Goal: Task Accomplishment & Management: Use online tool/utility

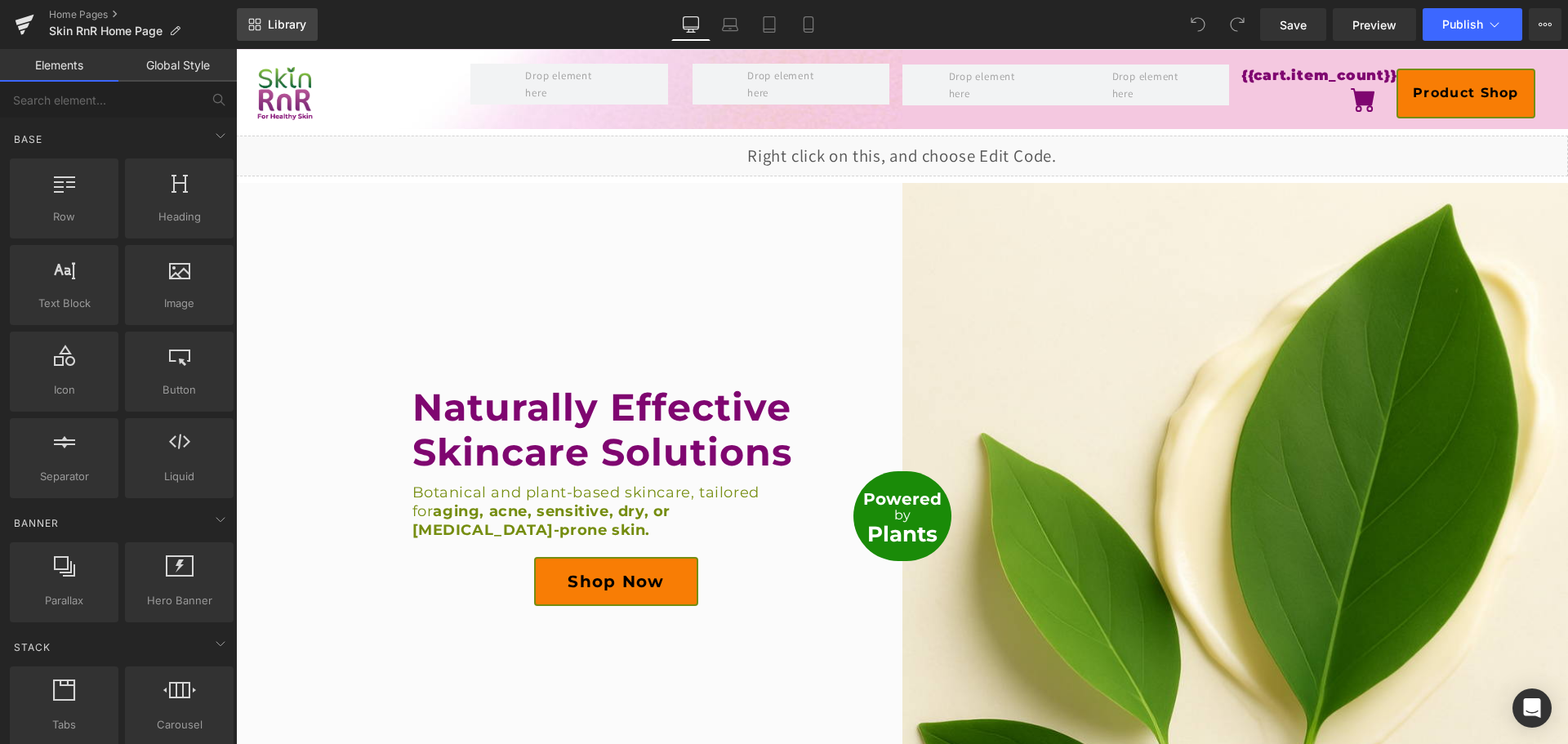
click at [299, 23] on span "Library" at bounding box center [287, 24] width 39 height 14
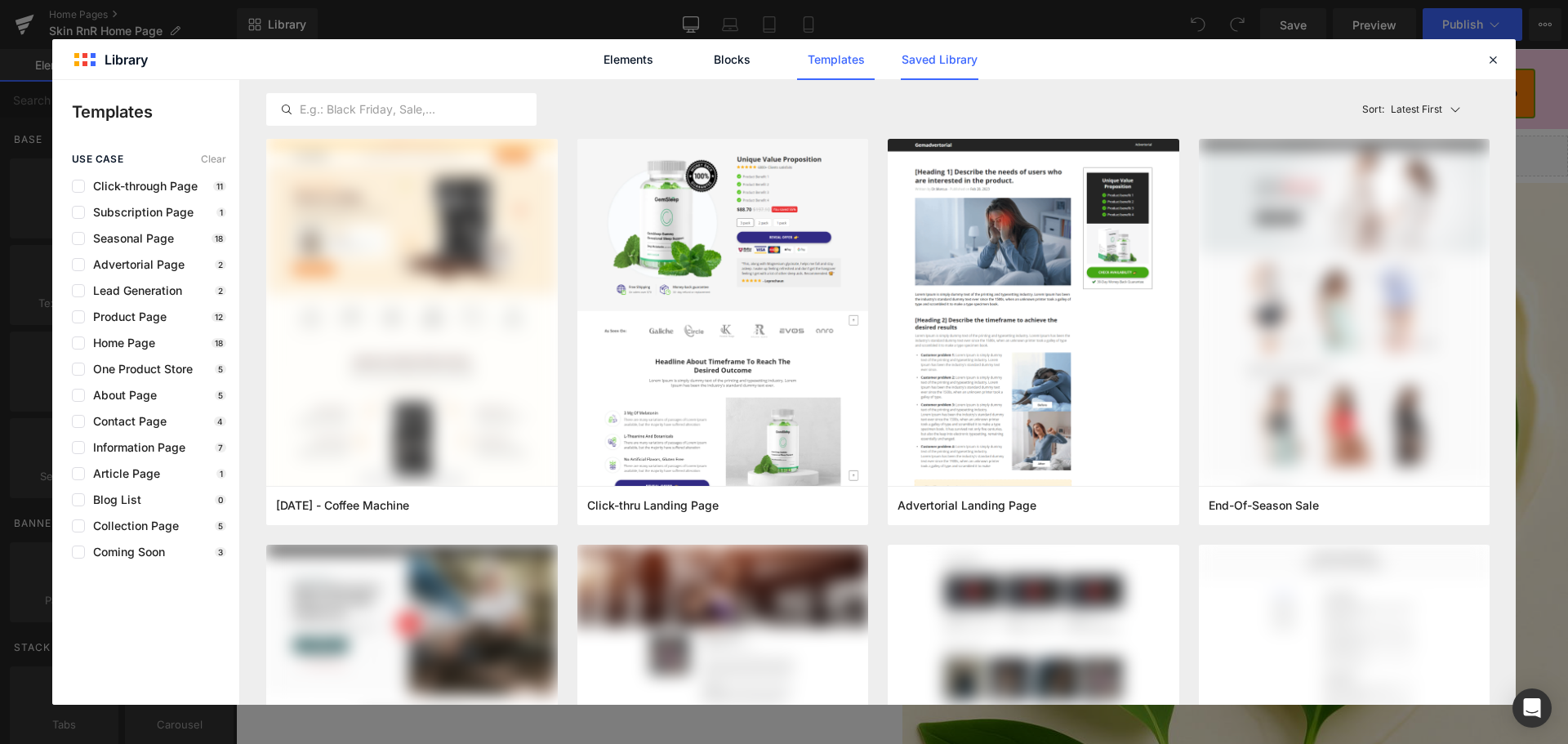
click at [960, 60] on link "Saved Library" at bounding box center [940, 59] width 78 height 41
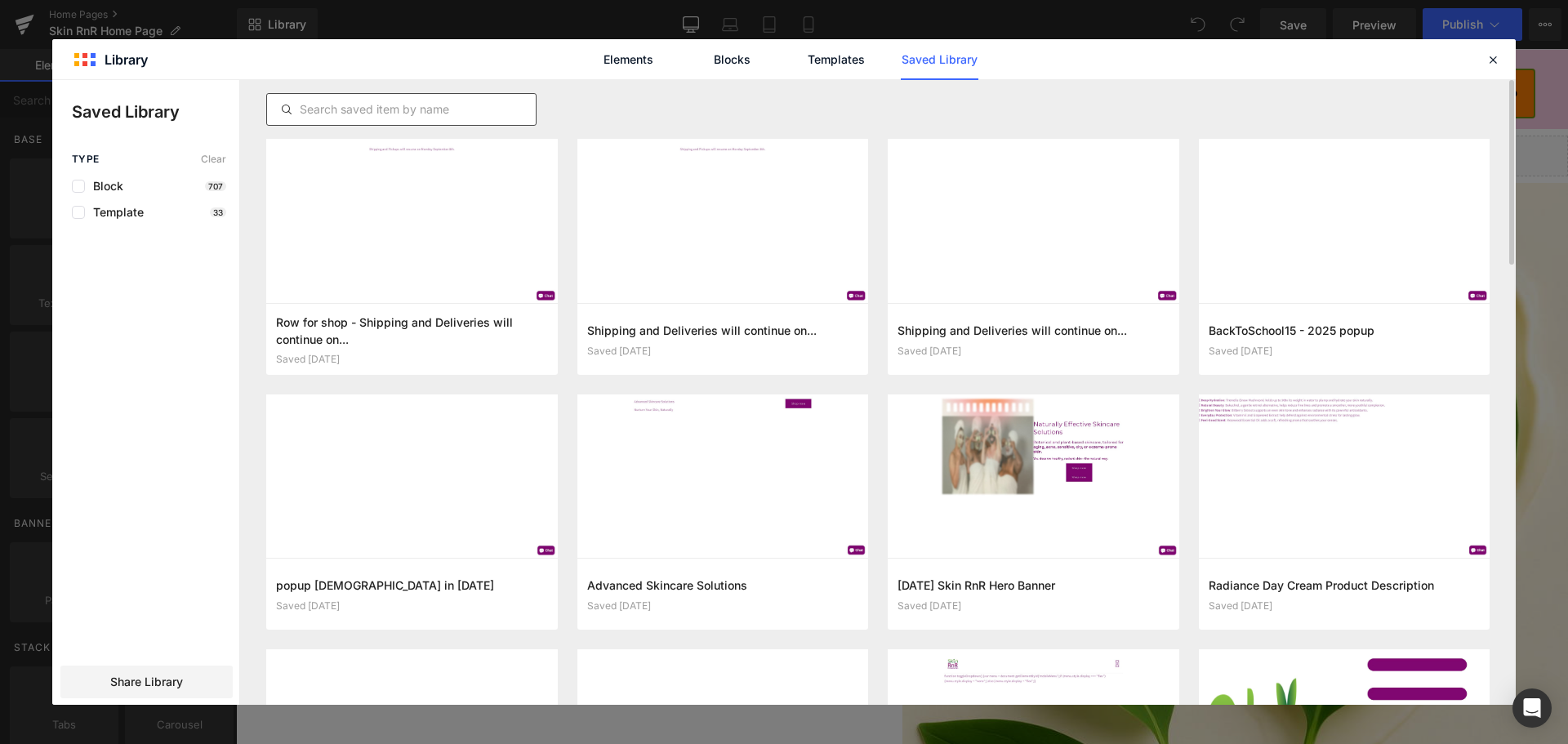
click at [349, 121] on div at bounding box center [401, 109] width 271 height 32
click at [352, 115] on input "text" at bounding box center [401, 110] width 269 height 20
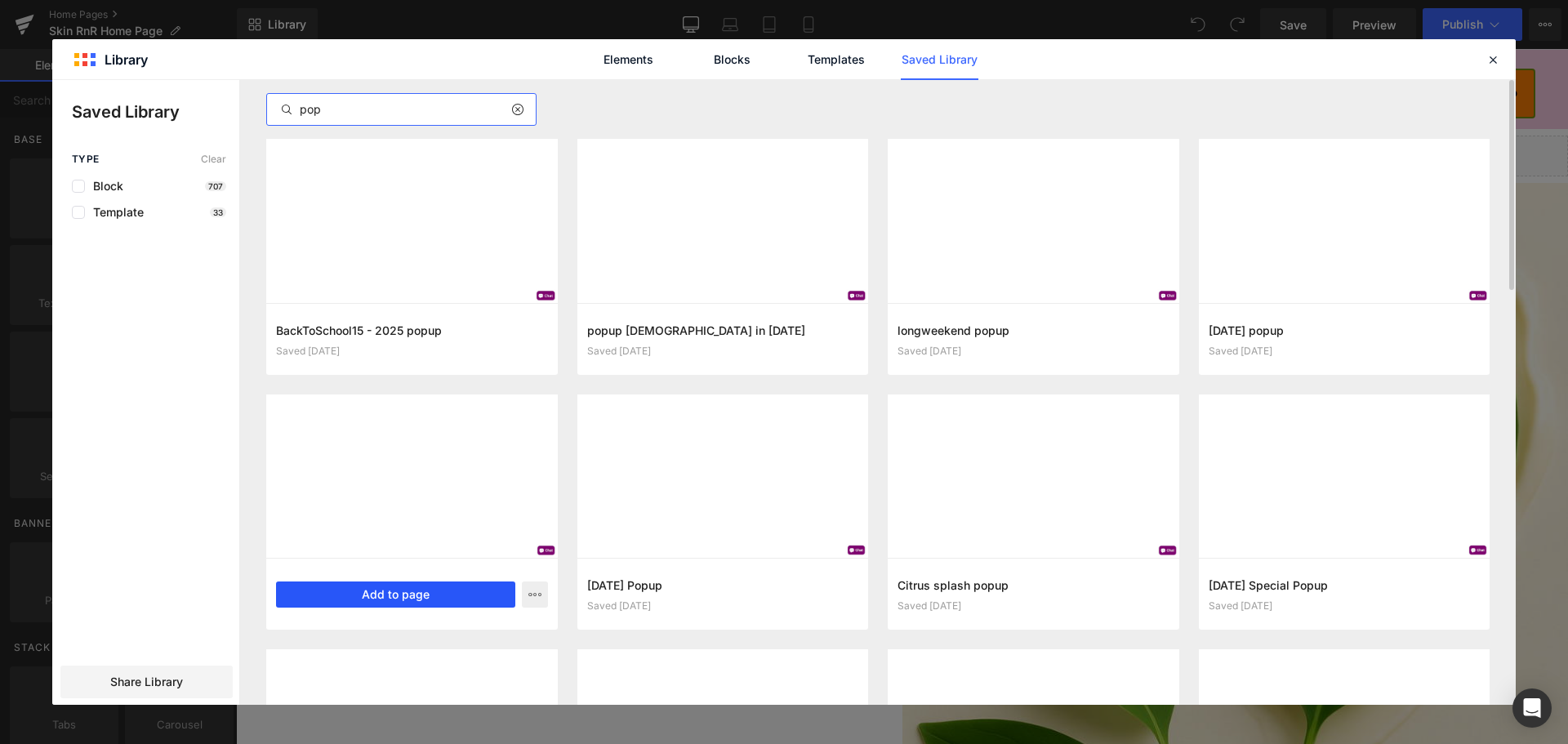
type input "pop"
click at [424, 594] on button "Add to page" at bounding box center [395, 594] width 239 height 26
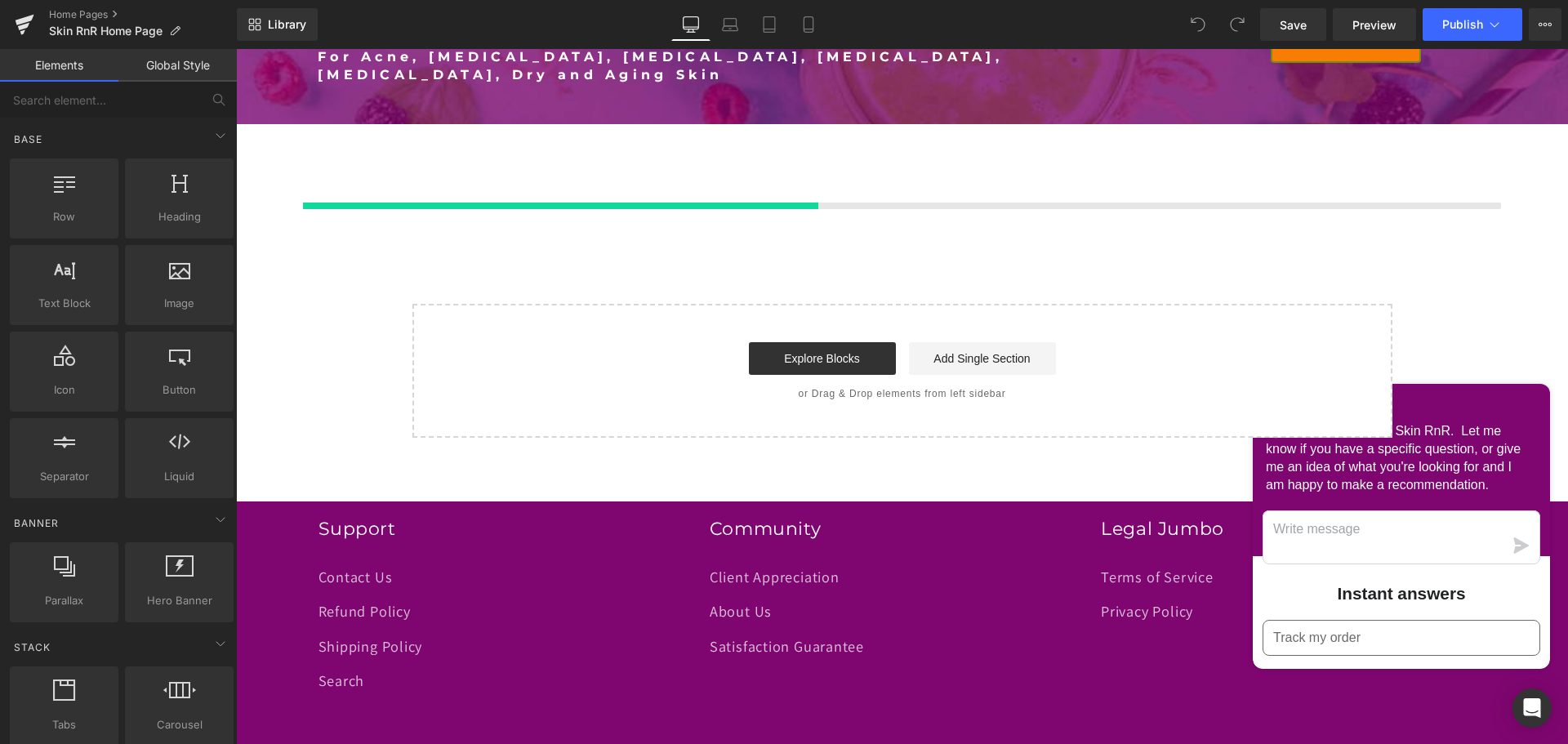
scroll to position [4112, 0]
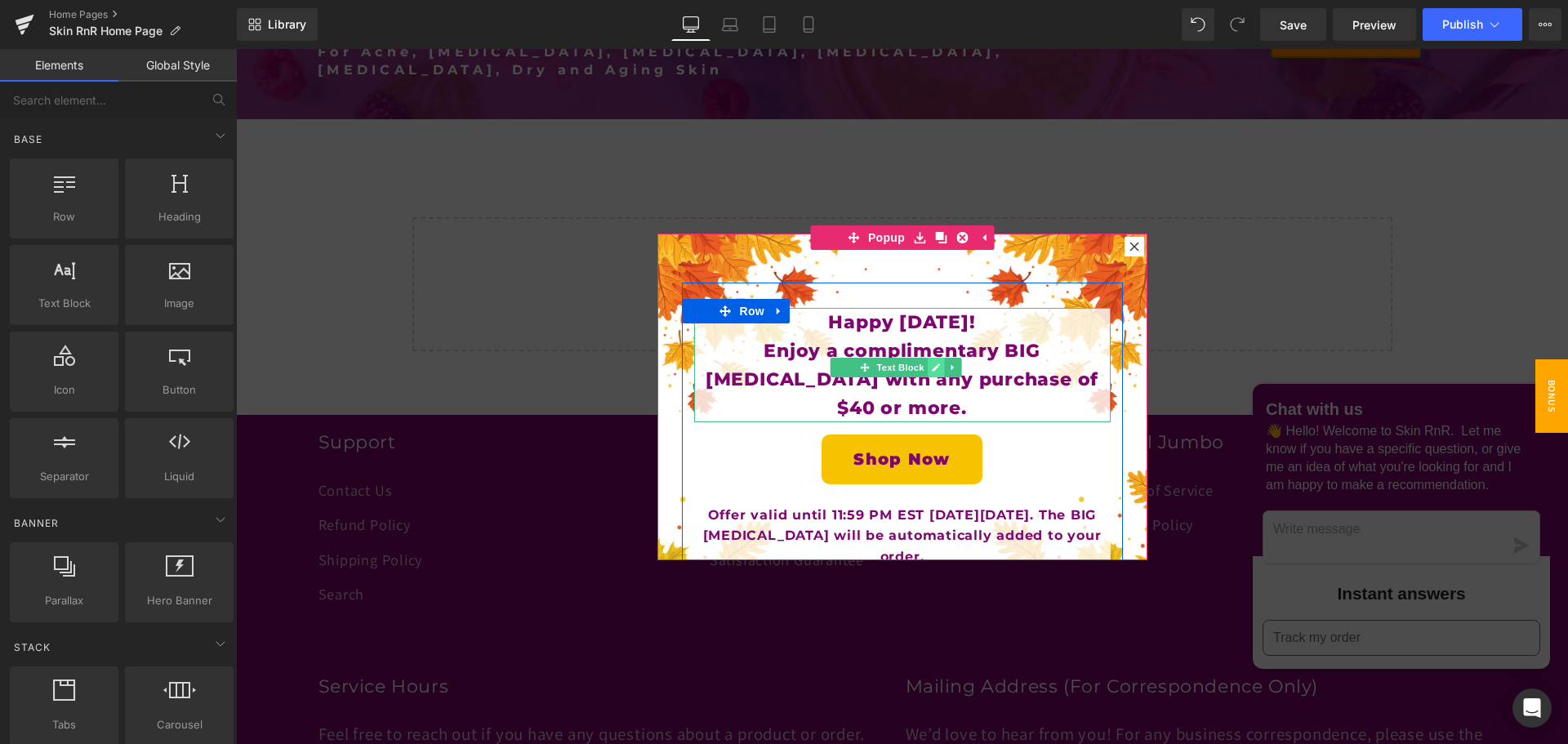
click at [928, 367] on link at bounding box center [936, 368] width 17 height 20
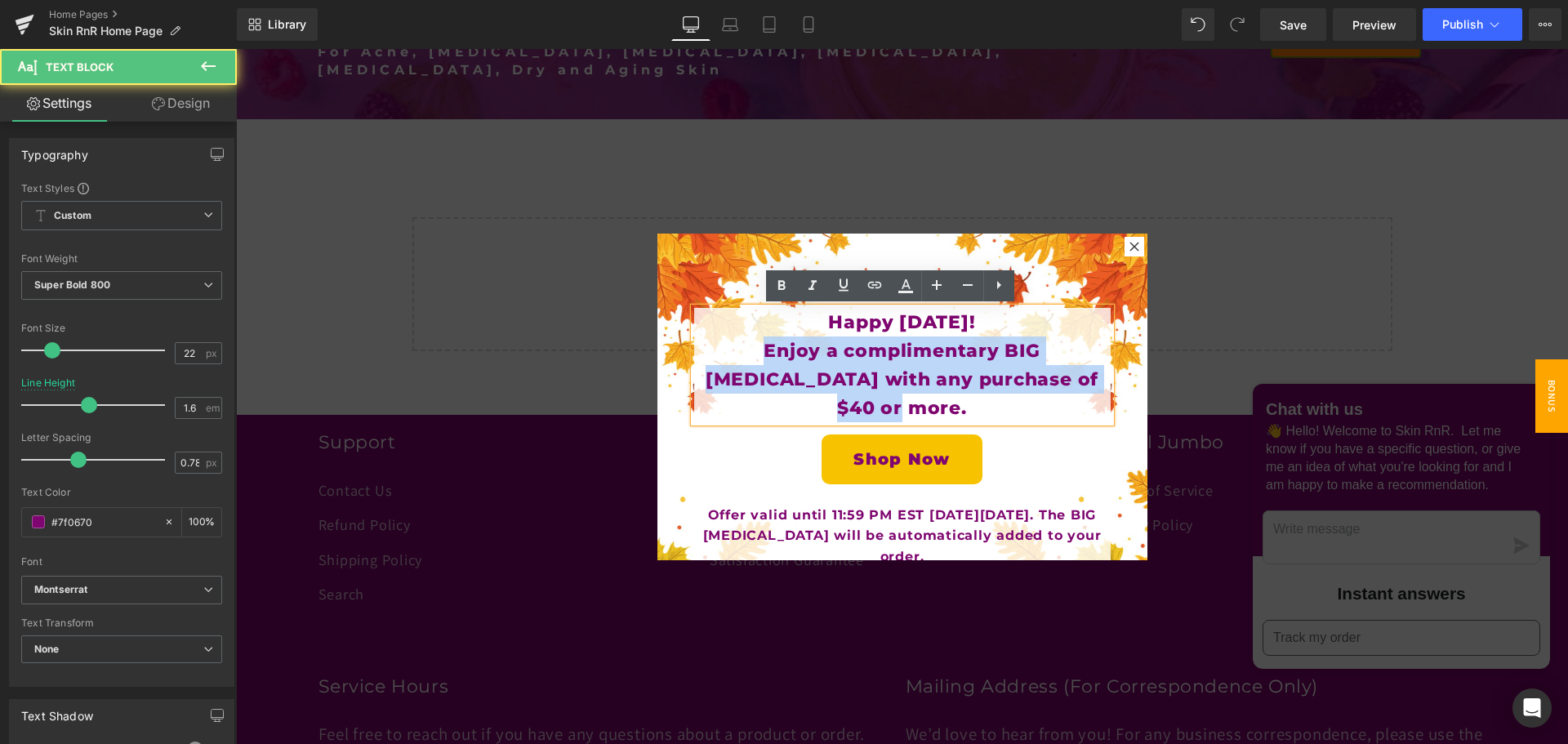
drag, startPoint x: 1068, startPoint y: 380, endPoint x: 706, endPoint y: 345, distance: 363.7
click at [706, 345] on p "Enjoy a complimentary BIG Lip Balm with any purchase of $40 or more." at bounding box center [903, 380] width 417 height 87
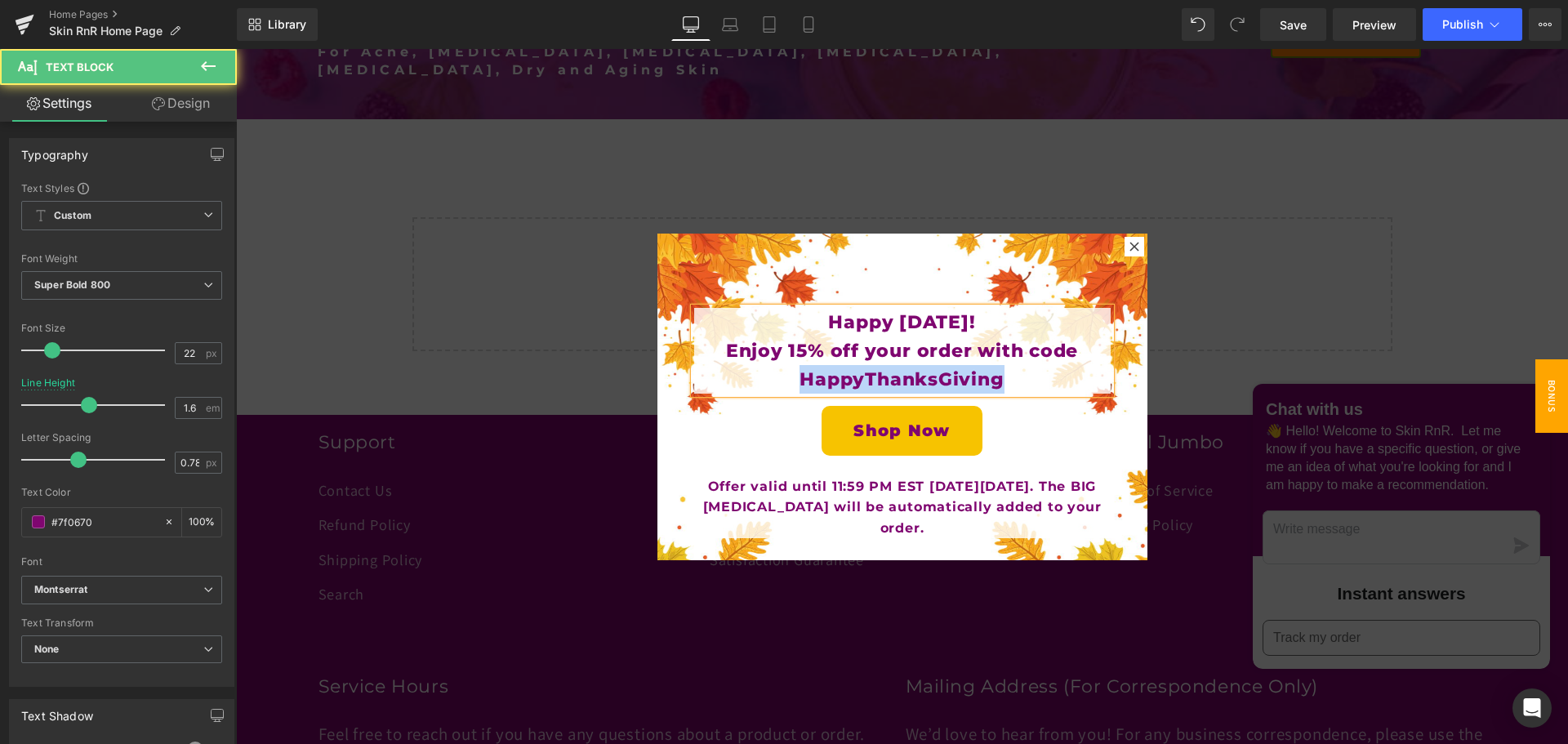
drag, startPoint x: 1016, startPoint y: 382, endPoint x: 741, endPoint y: 368, distance: 275.4
click at [741, 368] on p "Enjoy 15% off your order with code HappyThanksGiving" at bounding box center [903, 364] width 417 height 57
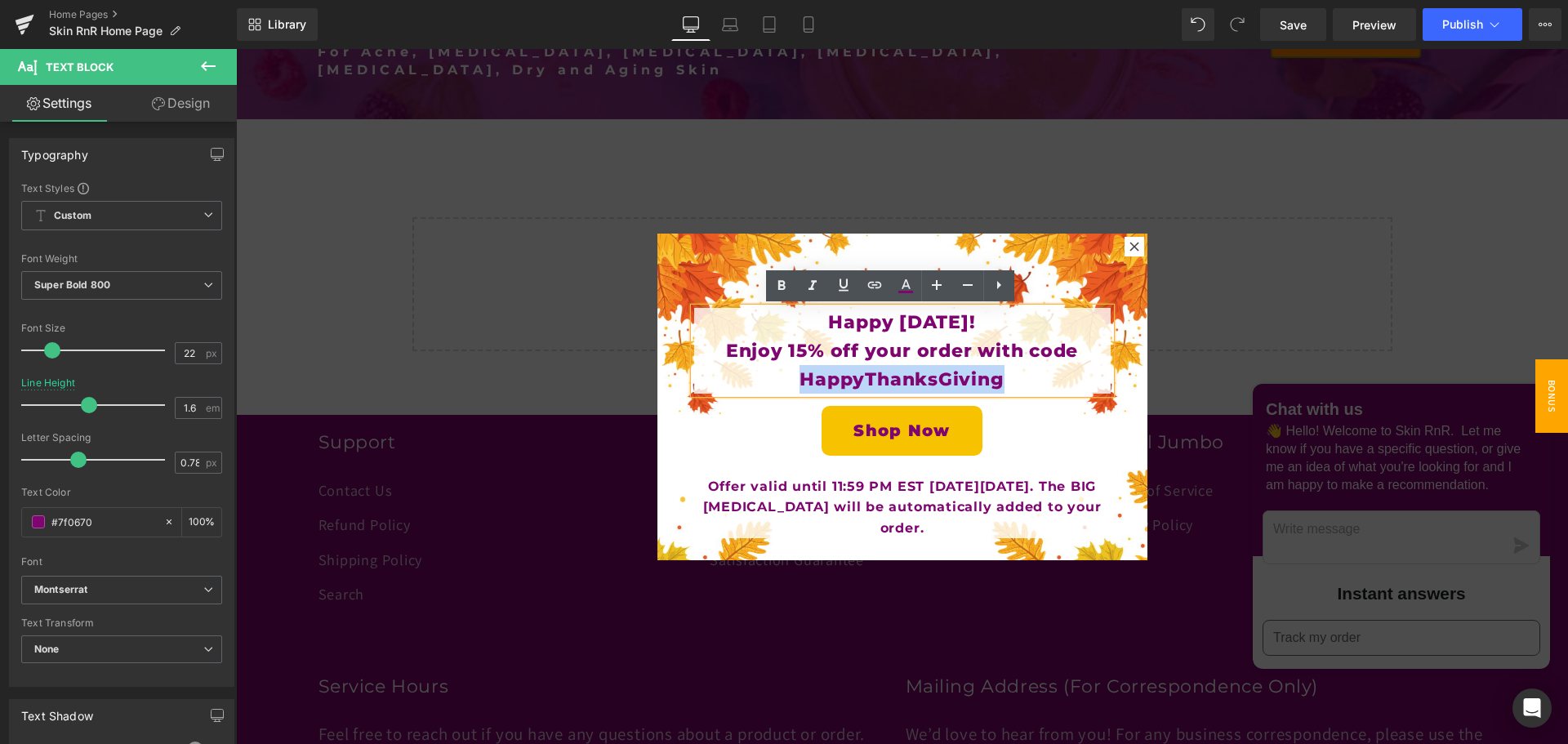
copy p "HappyThanksGiving"
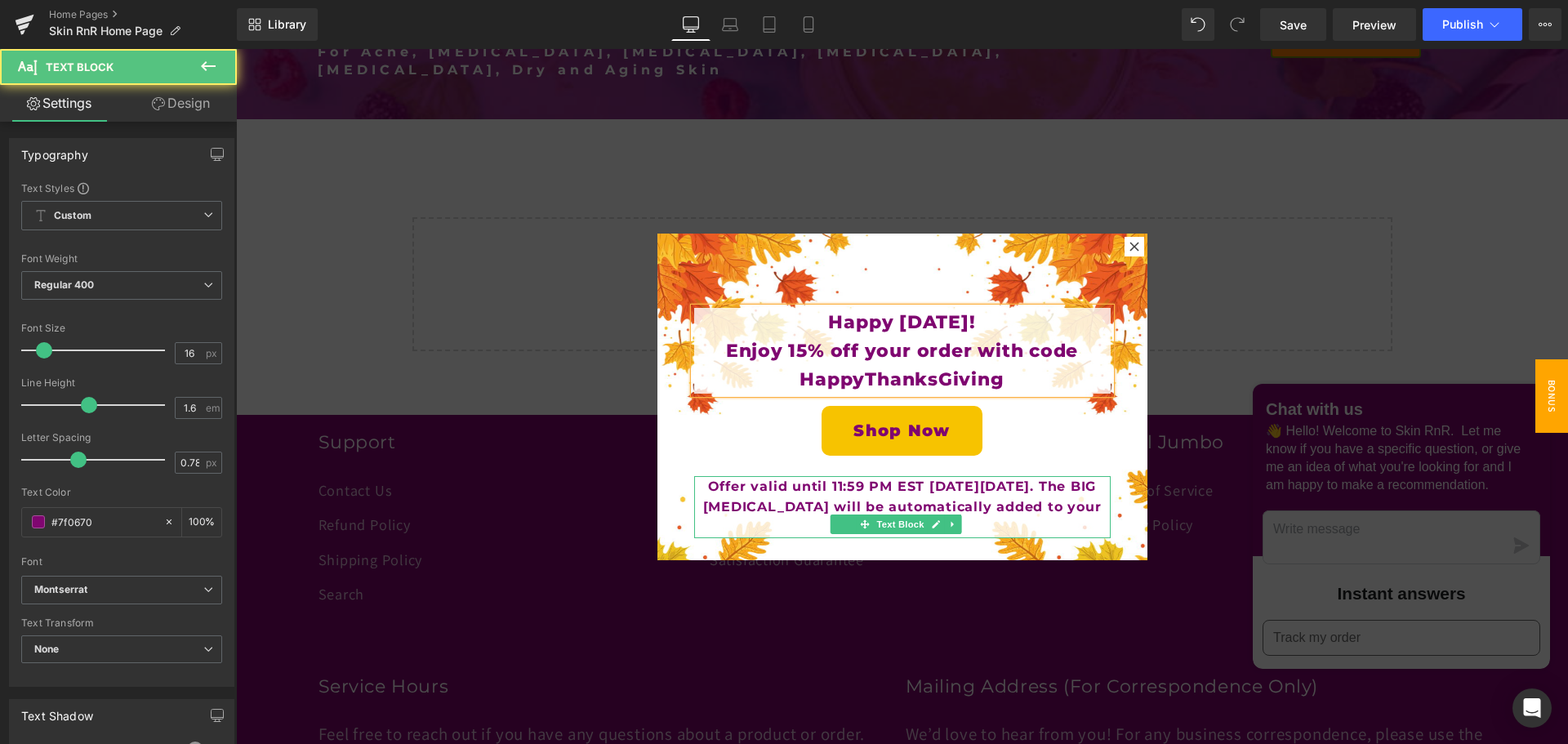
click at [718, 502] on b "Offer valid until 11:59 PM EST on Monday, October 14th, 2024. The BIG Lip Balm …" at bounding box center [903, 507] width 399 height 57
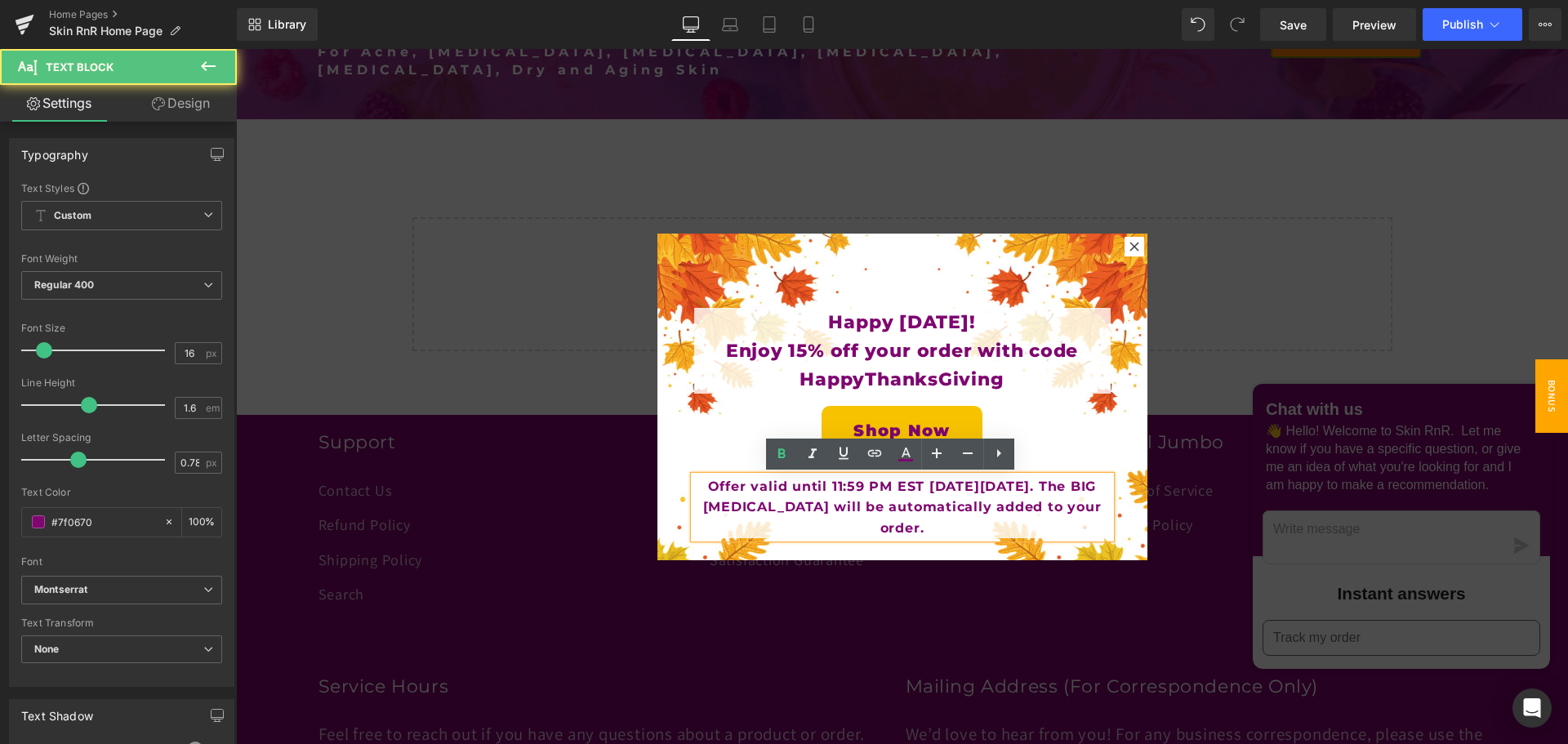
click at [722, 508] on b "Offer valid until 11:59 PM EST on Monday, October 14th, 2024. The BIG Lip Balm …" at bounding box center [903, 507] width 399 height 57
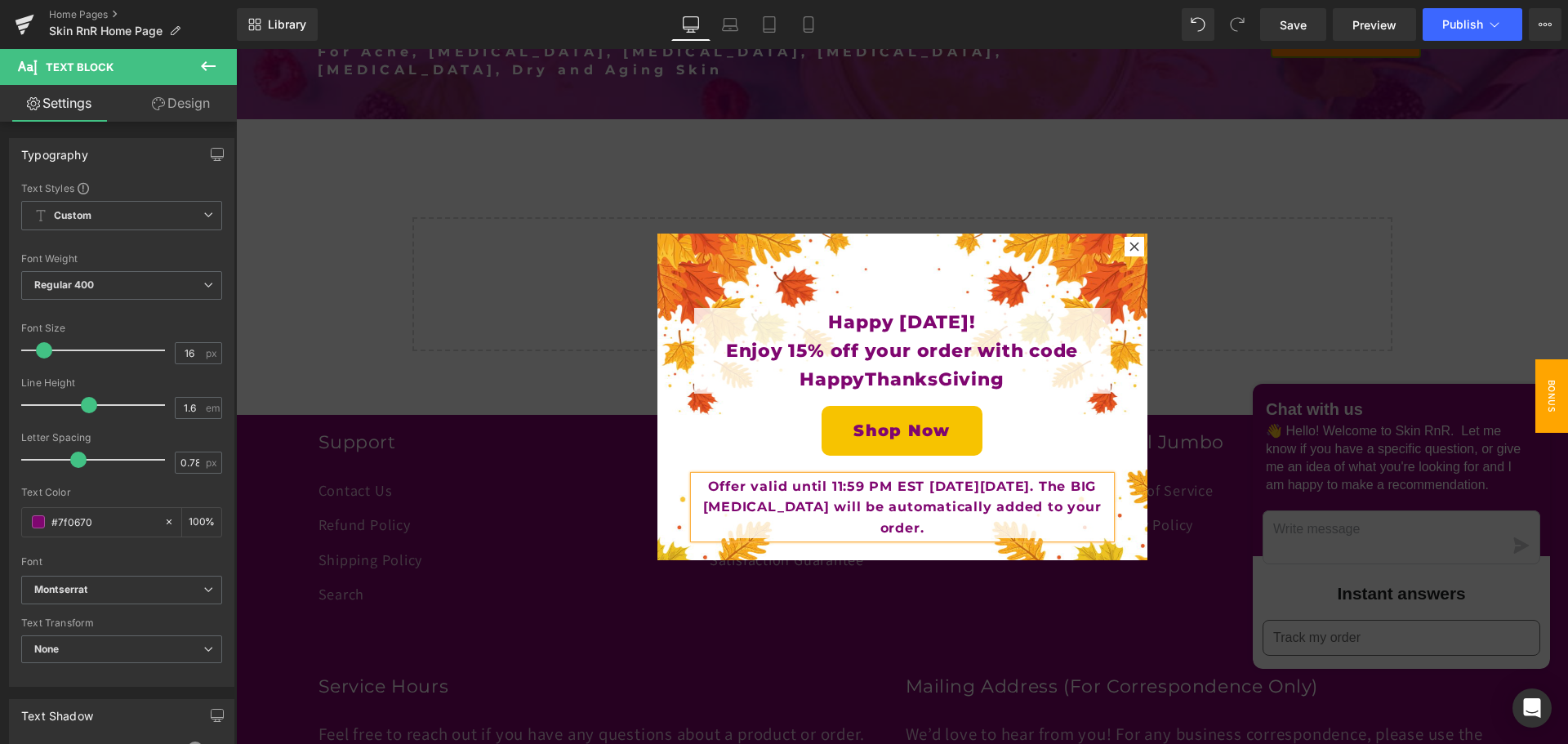
click at [775, 506] on b "Offer valid until 11:59 PM EST on Monday, October 13th, 2024. The BIG Lip Balm …" at bounding box center [903, 507] width 399 height 57
drag, startPoint x: 789, startPoint y: 508, endPoint x: 986, endPoint y: 529, distance: 198.1
click at [986, 529] on p "Offer valid until 11:59 PM EST on Monday, October 13th, 2025. The BIG Lip Balm …" at bounding box center [903, 508] width 417 height 63
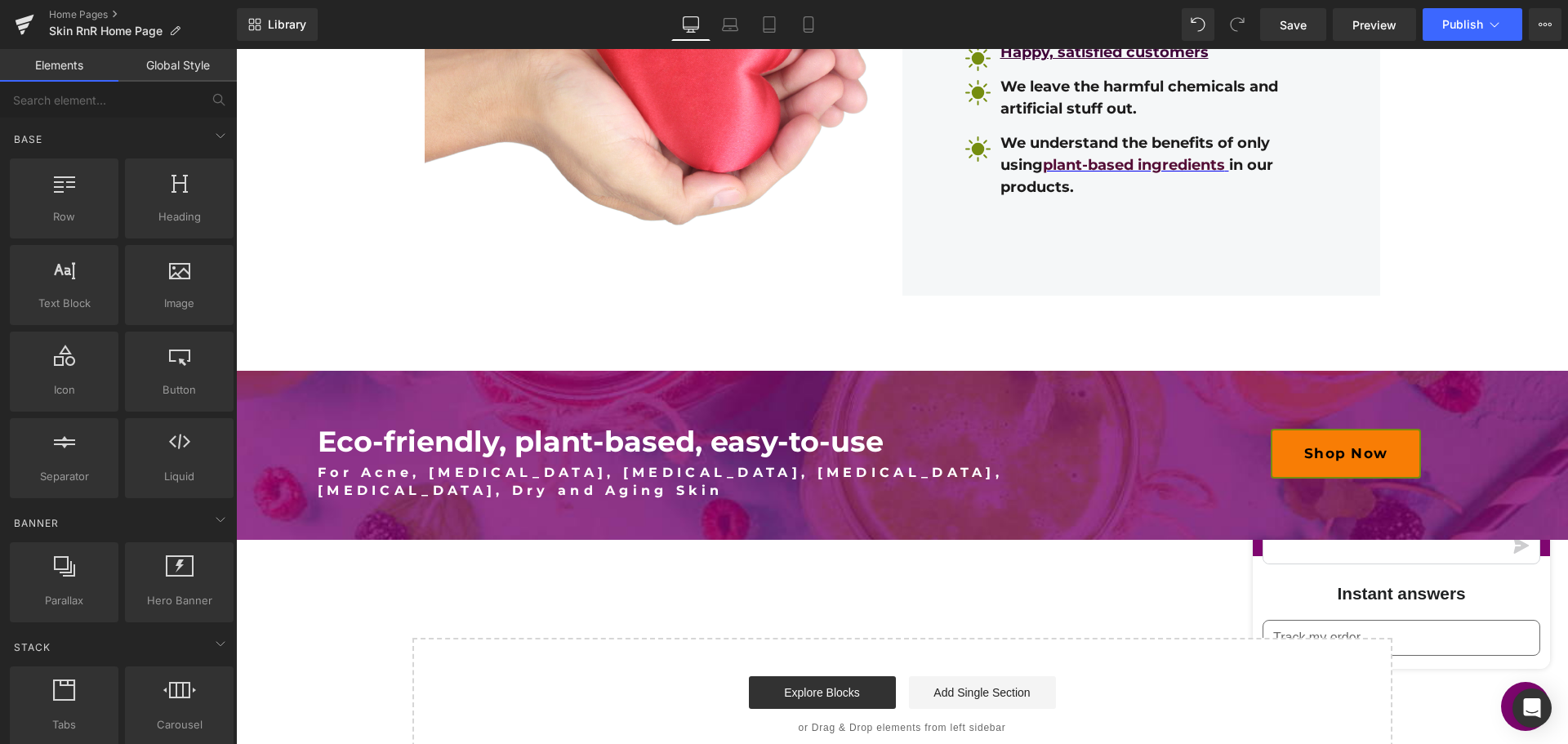
scroll to position [3679, 0]
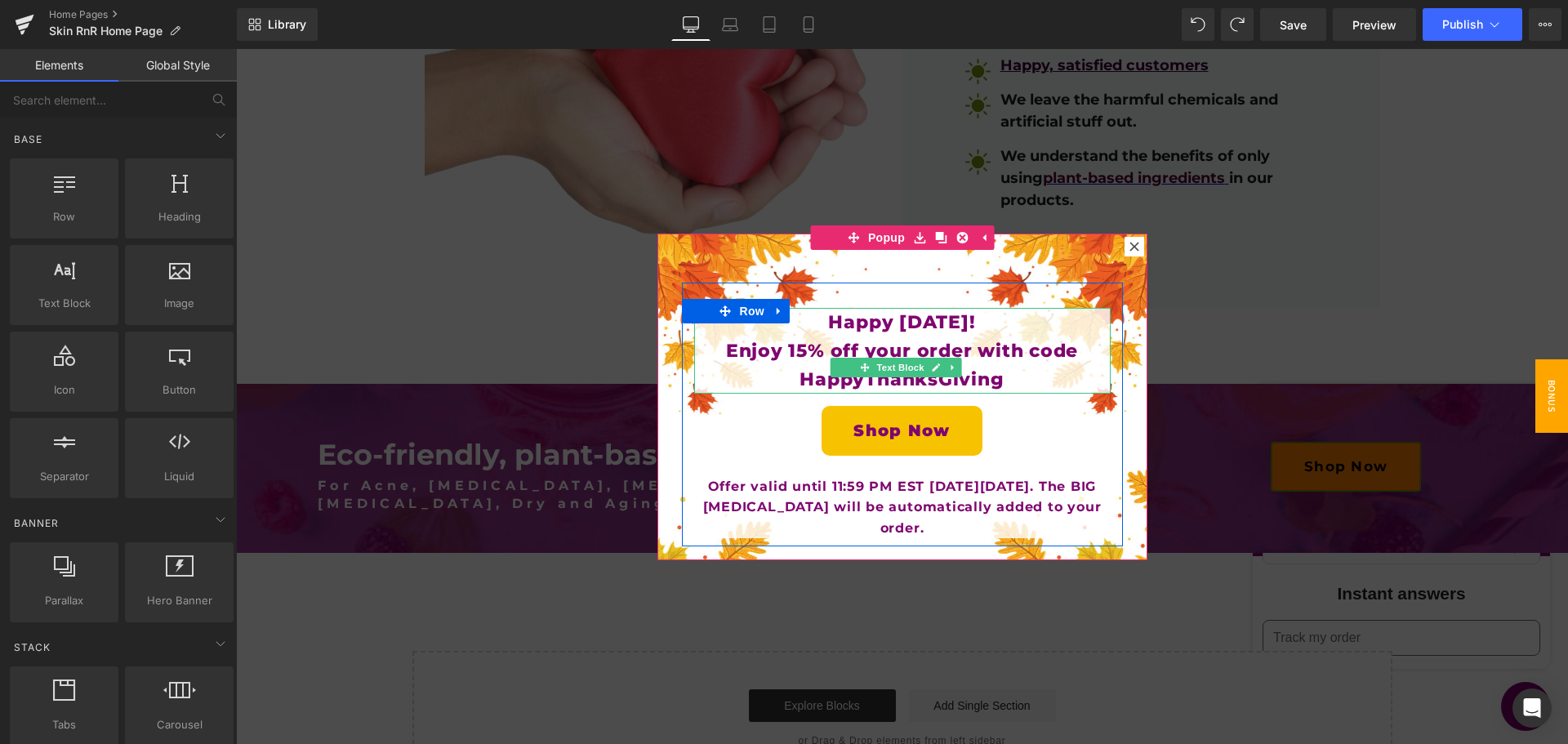
click at [1067, 352] on p "Enjoy 15% off your order with code HappyThanksGiving" at bounding box center [903, 364] width 417 height 57
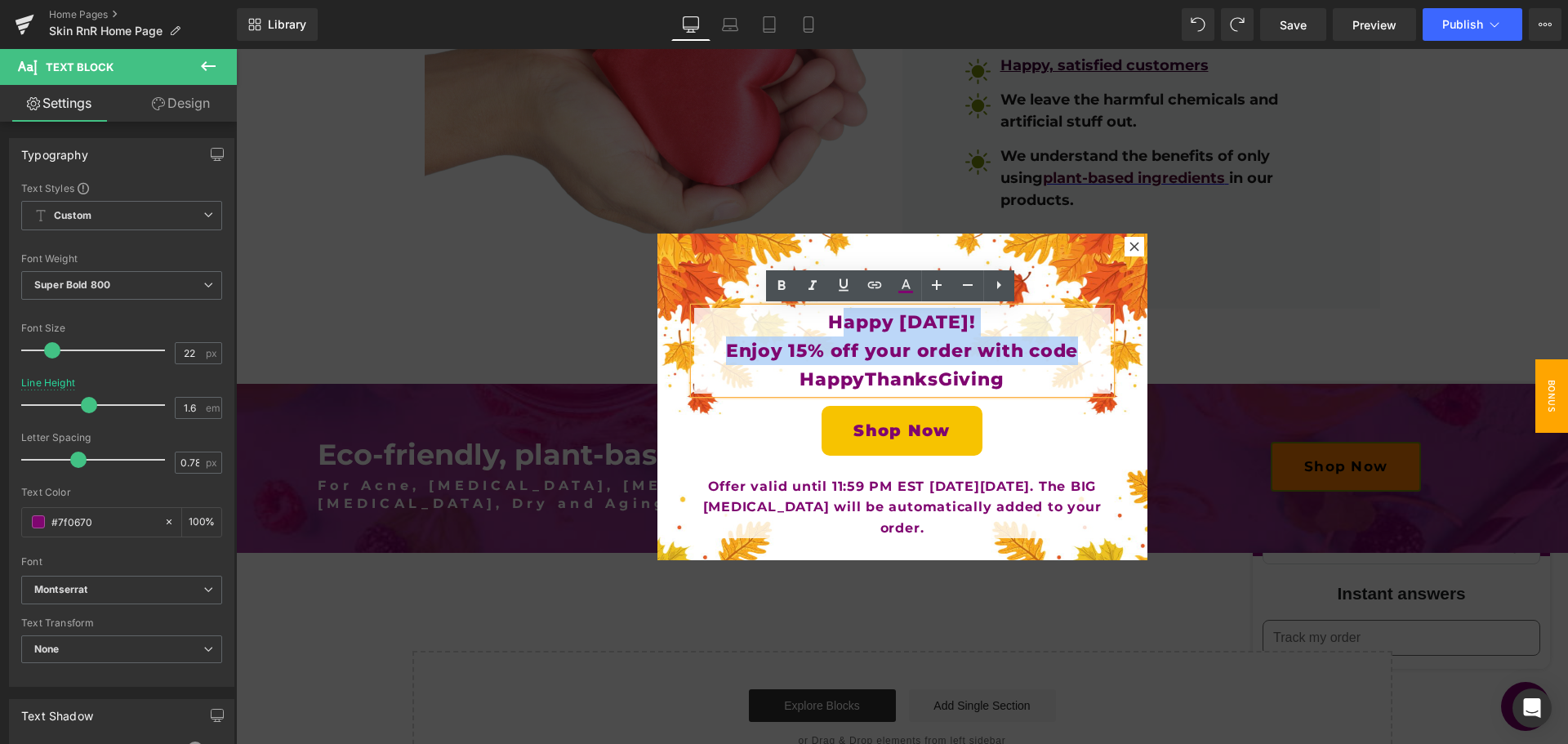
drag, startPoint x: 1067, startPoint y: 352, endPoint x: 788, endPoint y: 327, distance: 280.1
click at [788, 327] on div "Happy Thanksgiving! Enjoy 15% off your order with code HappyThanksGiving" at bounding box center [903, 352] width 417 height 87
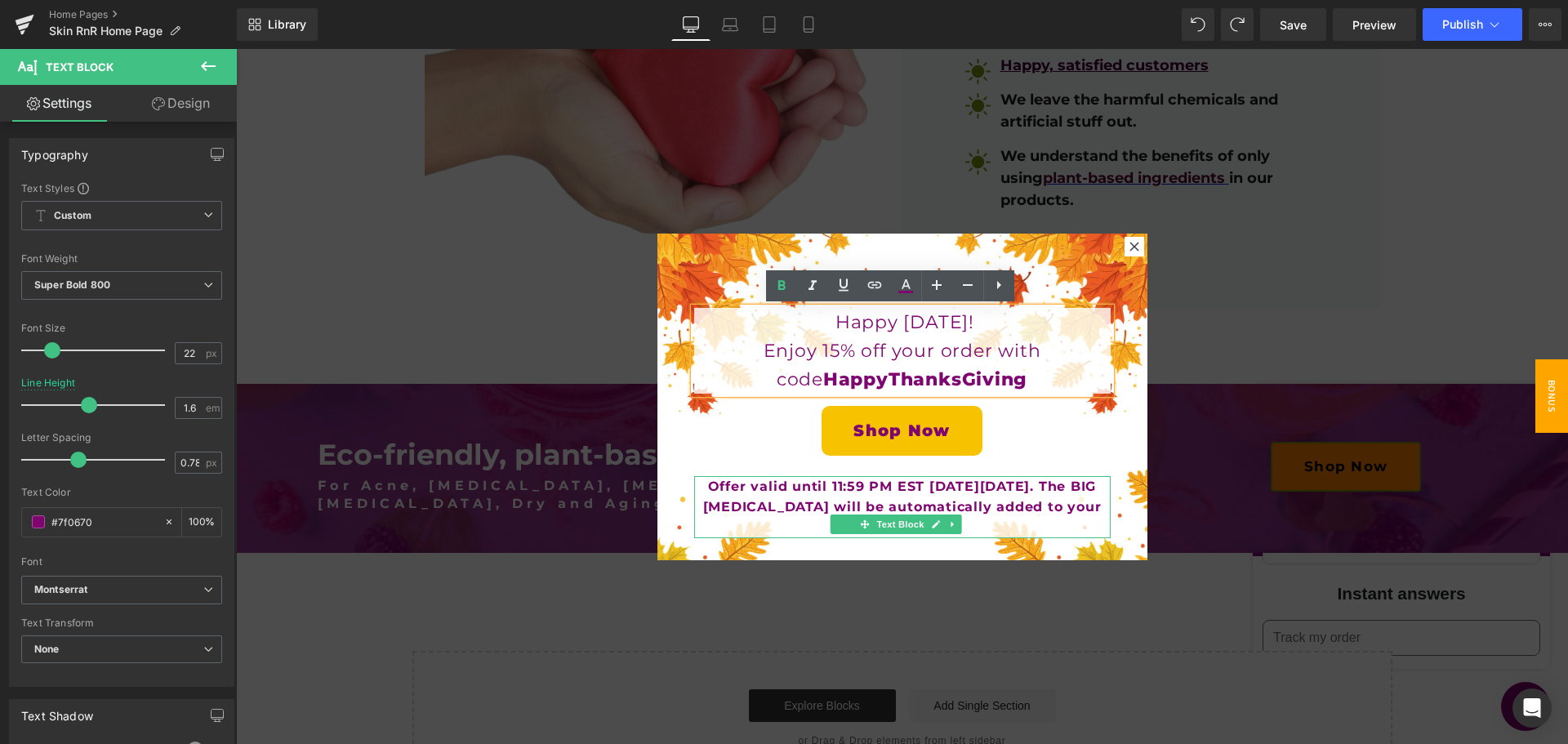
click at [793, 503] on b "Offer valid until 11:59 PM EST on Monday, October 13th, 2025. The BIG Lip Balm …" at bounding box center [903, 507] width 399 height 57
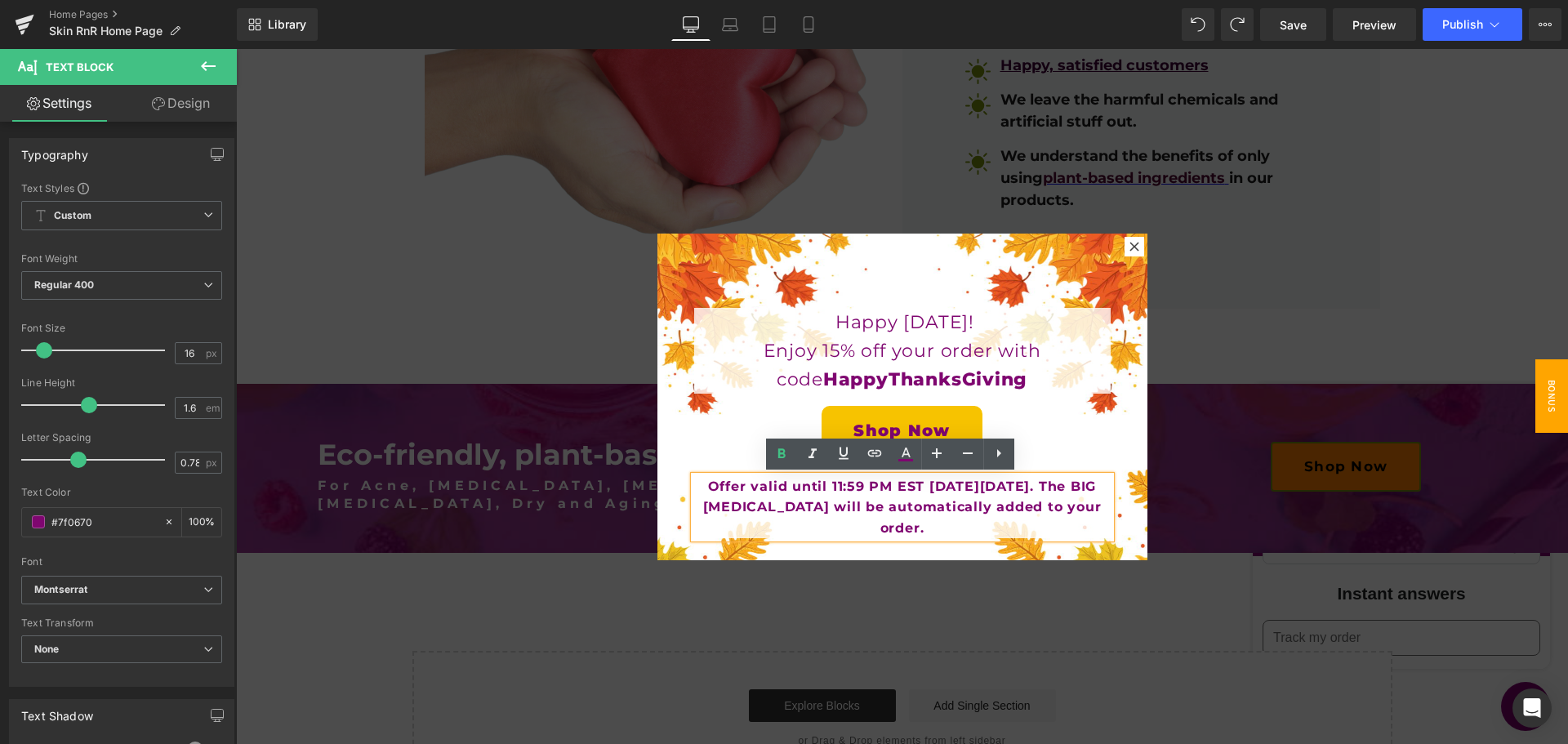
drag, startPoint x: 790, startPoint y: 504, endPoint x: 960, endPoint y: 523, distance: 171.1
click at [960, 523] on b "Offer valid until 11:59 PM EST on Monday, October 13th, 2025. The BIG Lip Balm …" at bounding box center [903, 507] width 399 height 57
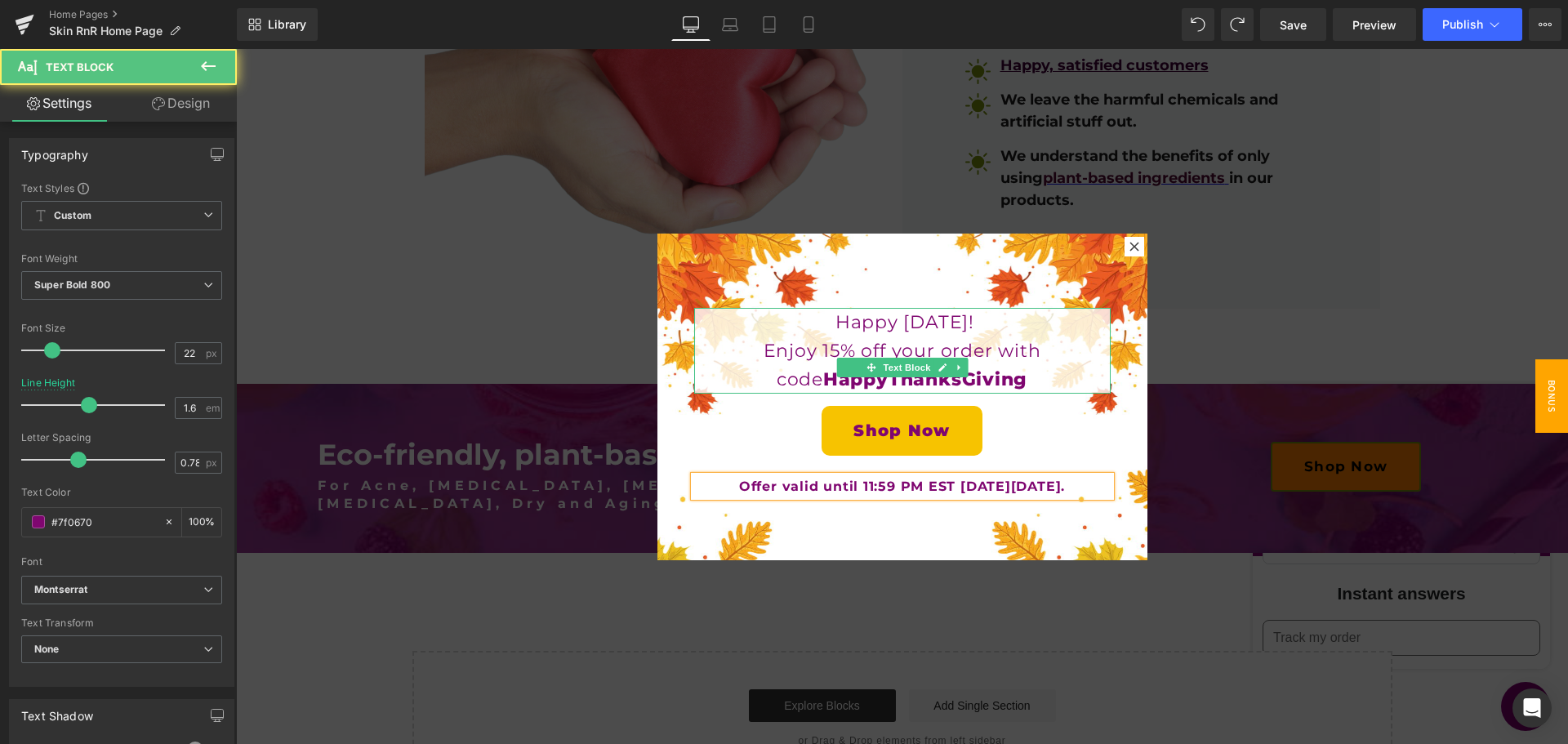
click at [737, 323] on p "Happy Thanksgiving!" at bounding box center [903, 323] width 417 height 29
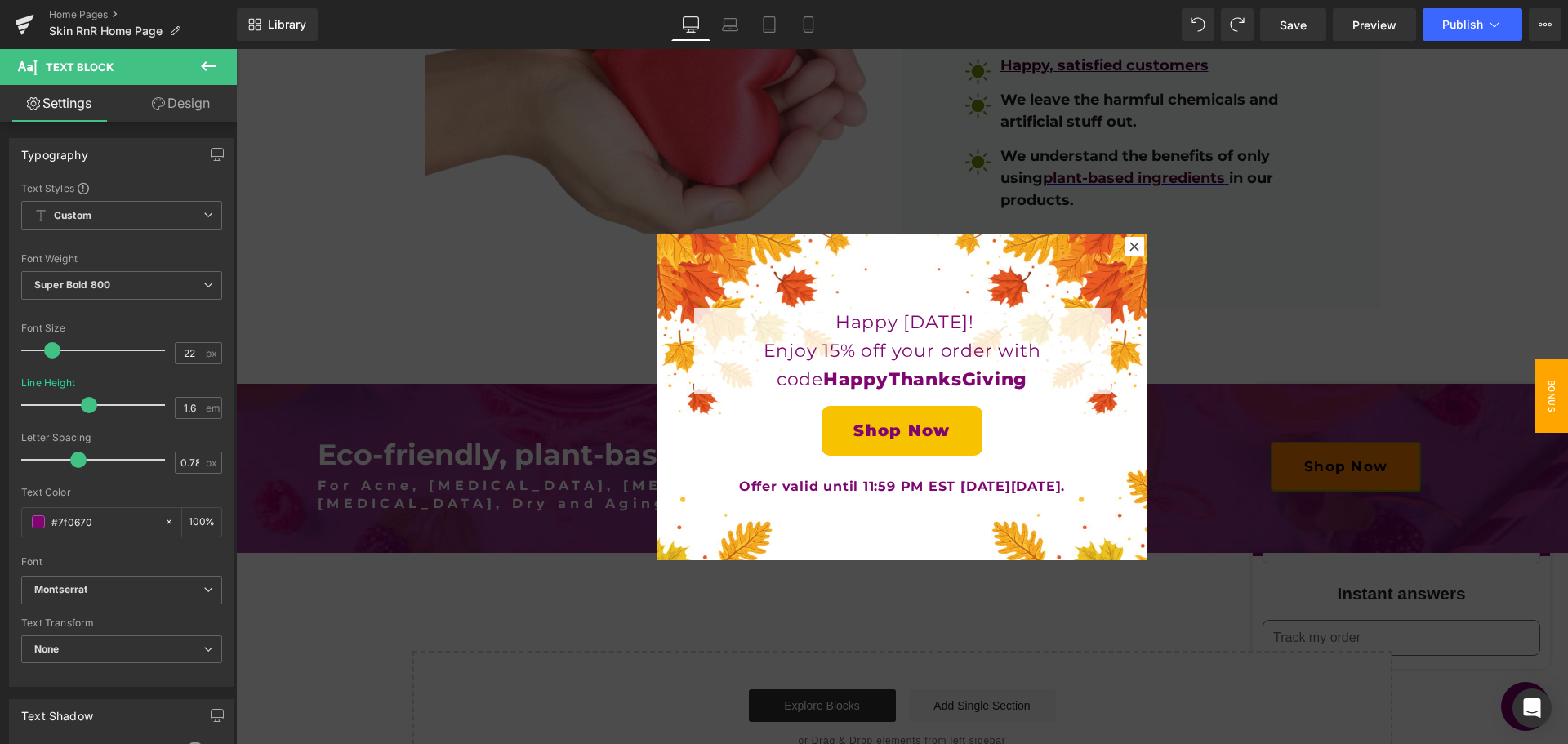
click at [188, 110] on link "Design" at bounding box center [180, 103] width 118 height 37
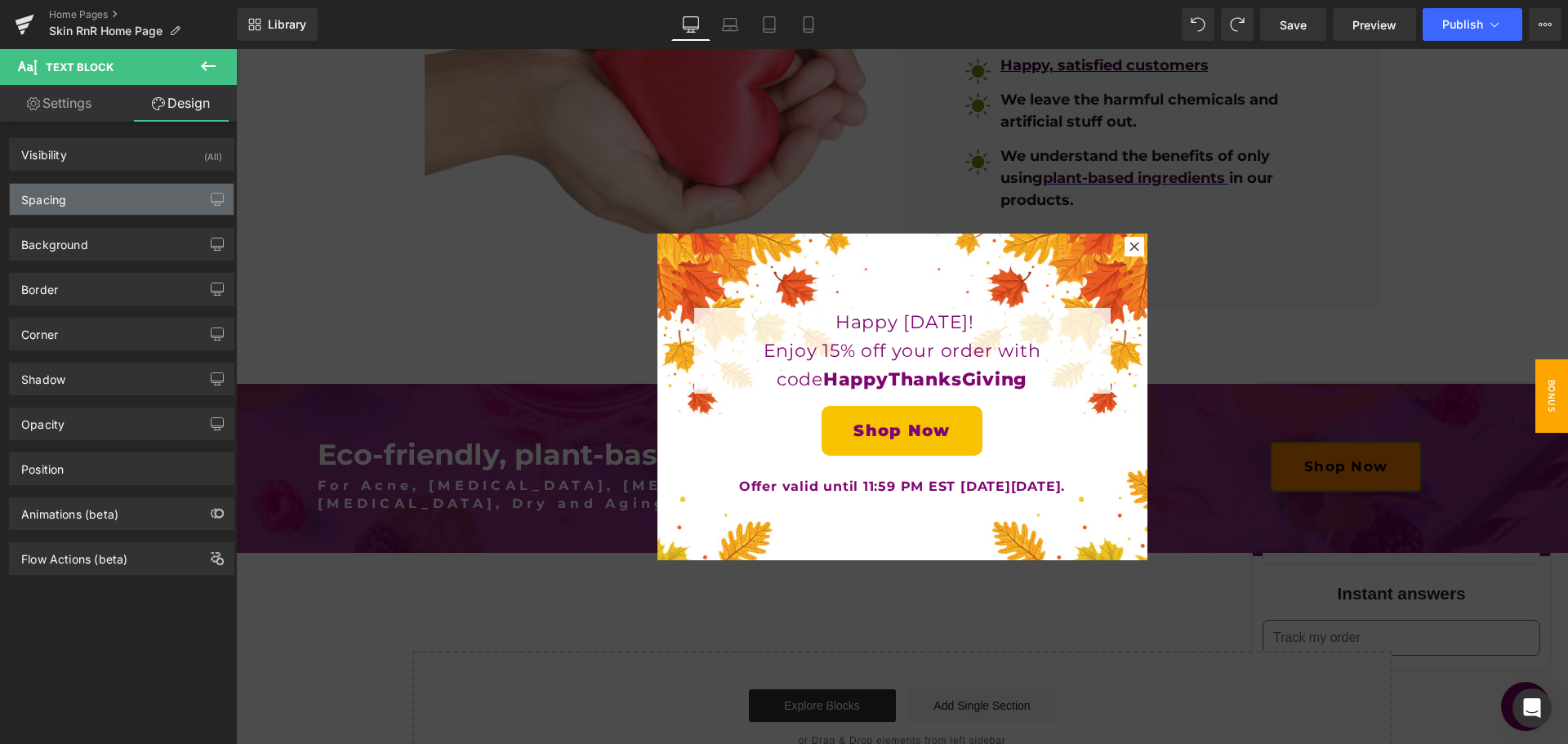
click at [118, 201] on div "Spacing" at bounding box center [122, 199] width 224 height 31
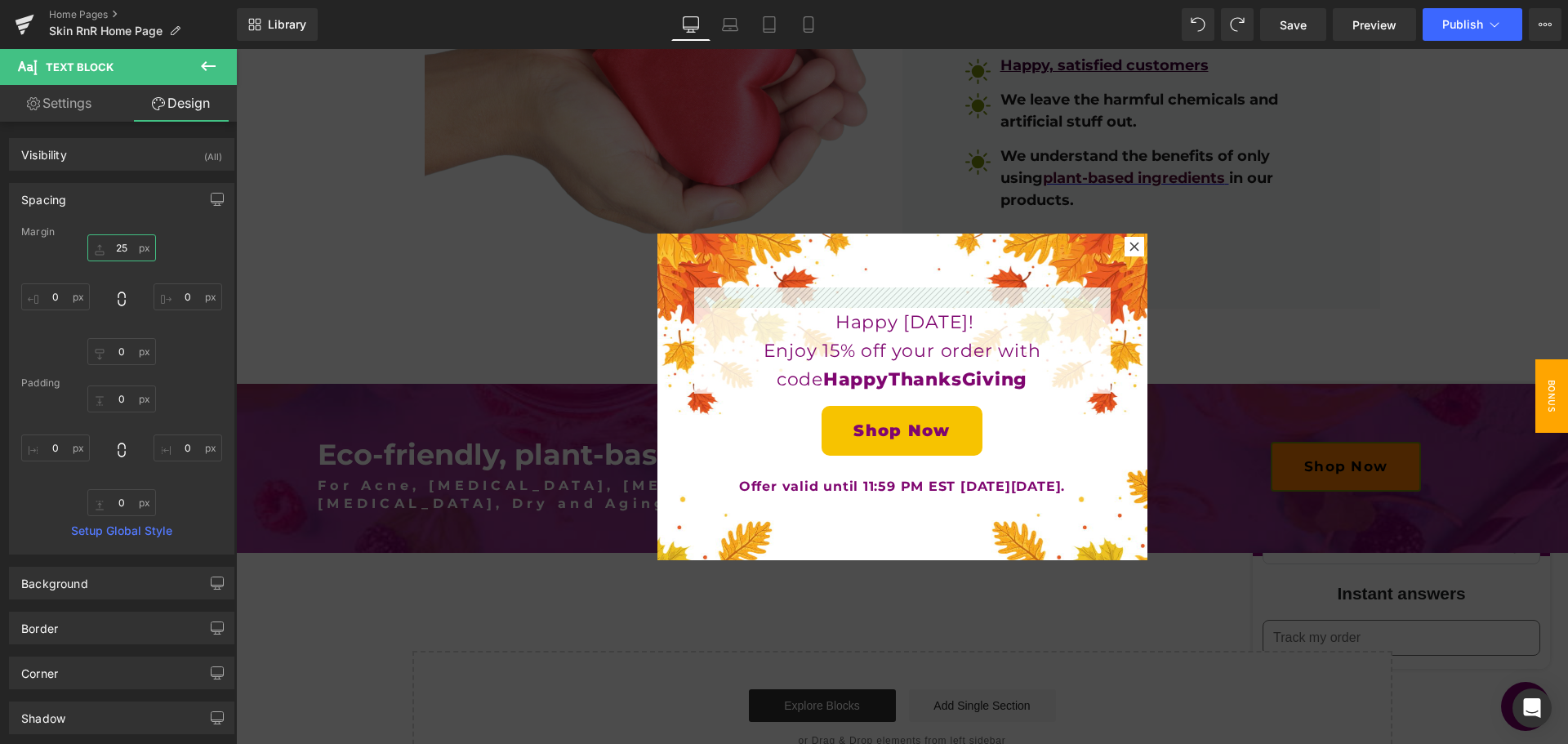
click at [116, 244] on input "25" at bounding box center [122, 248] width 69 height 27
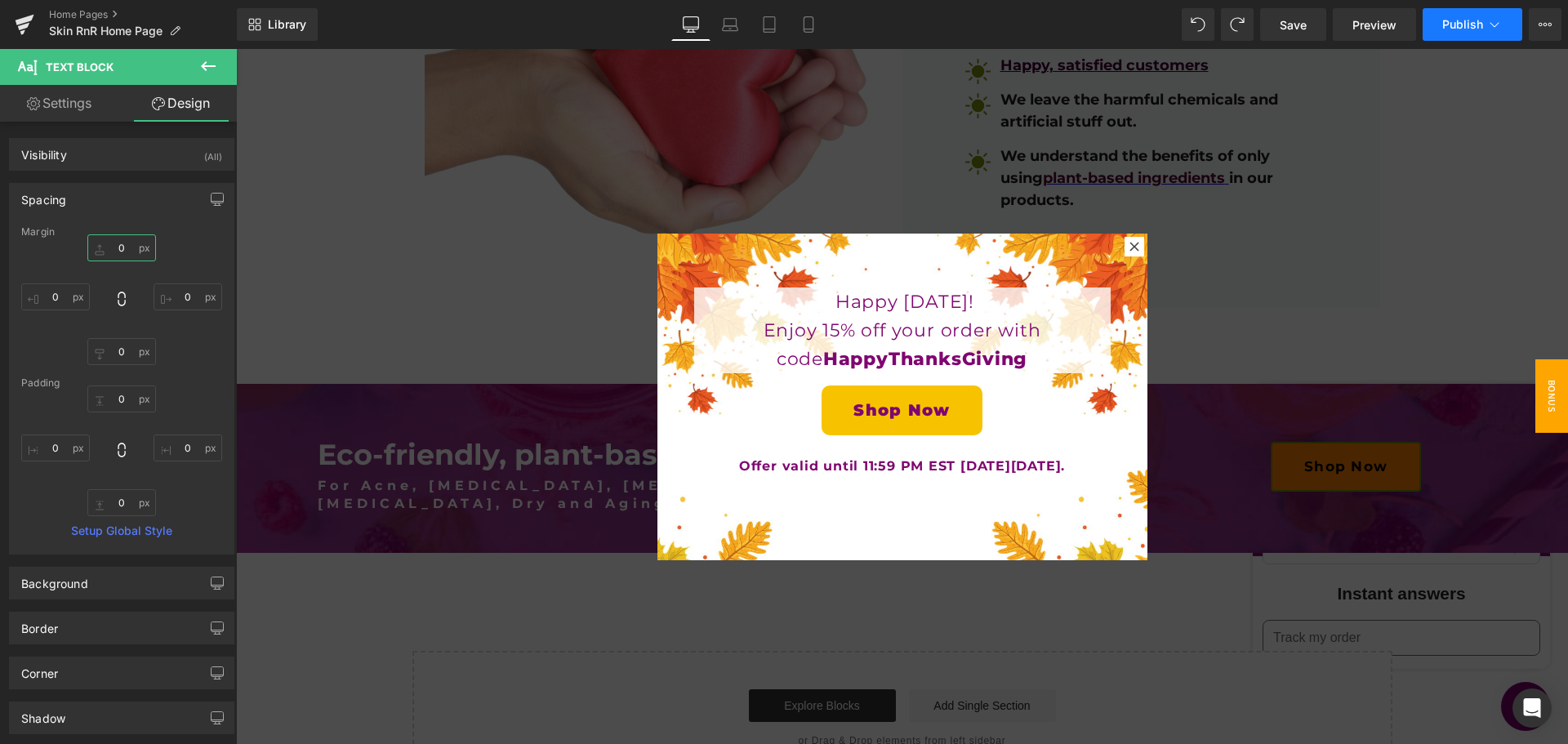
type input "0"
click at [1466, 30] on span "Publish" at bounding box center [1463, 24] width 41 height 13
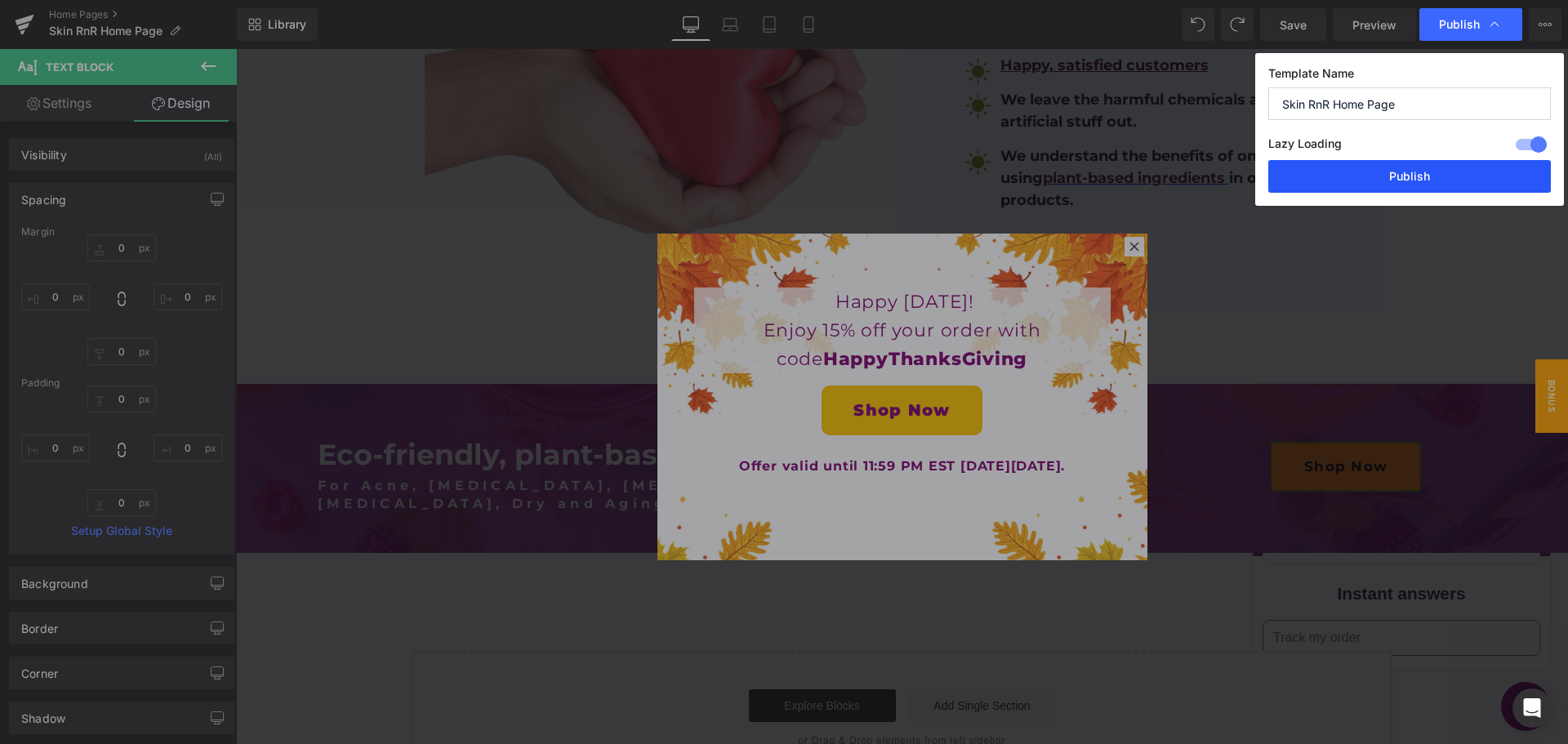
click at [1383, 178] on button "Publish" at bounding box center [1409, 177] width 282 height 32
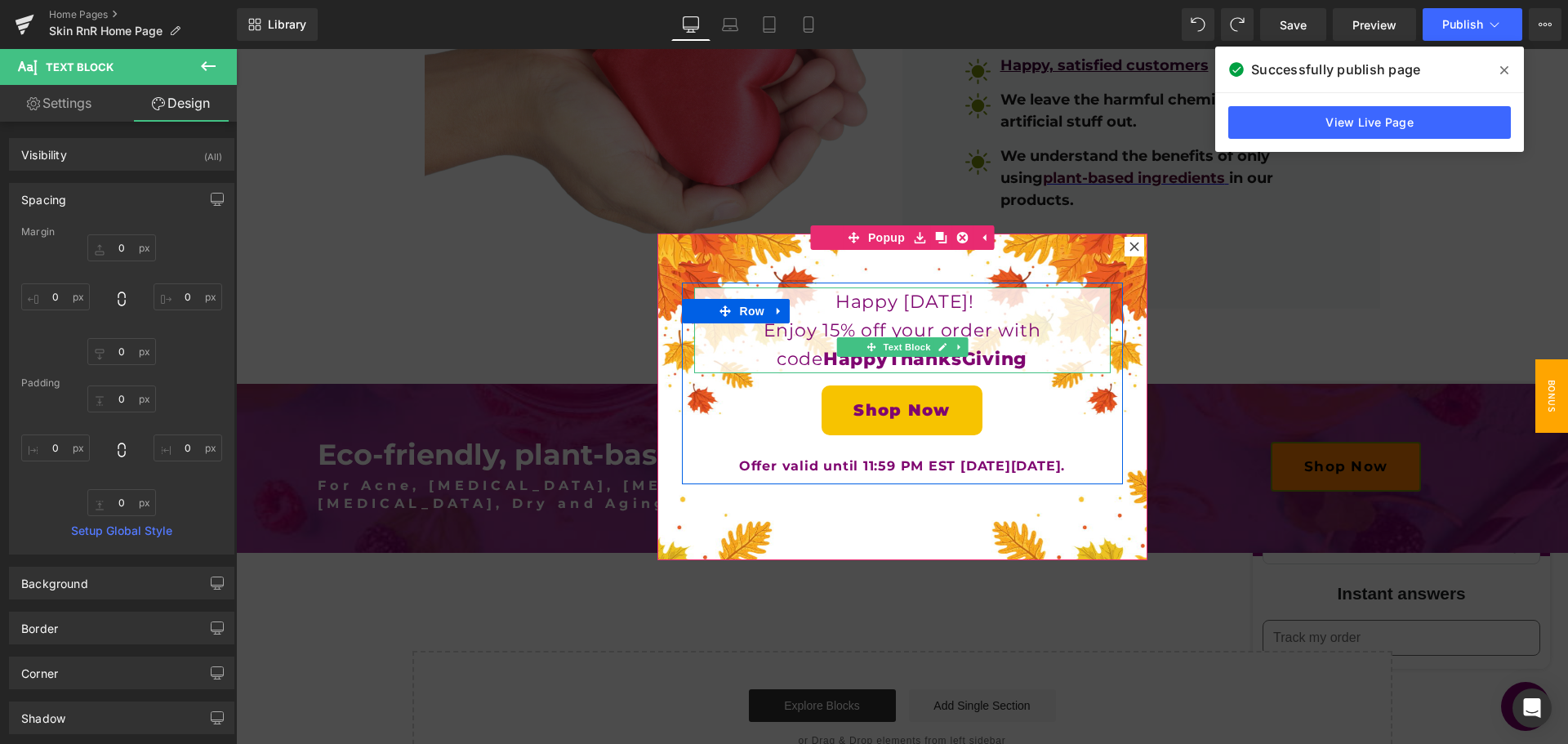
click at [854, 326] on span "Enjoy 15% off your order with code" at bounding box center [903, 344] width 278 height 51
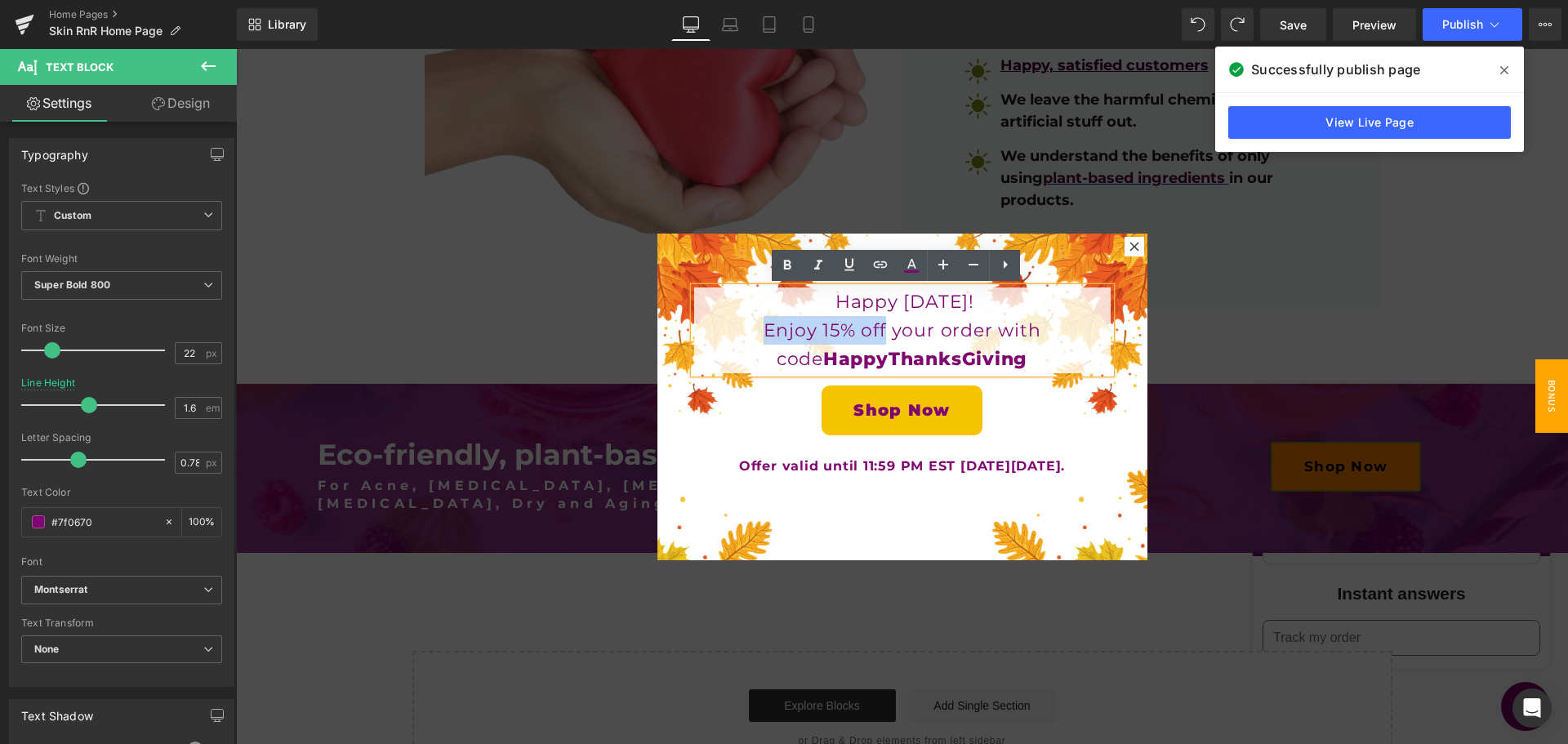
drag, startPoint x: 854, startPoint y: 326, endPoint x: 723, endPoint y: 316, distance: 131.4
click at [723, 317] on p "Enjoy 15% off your order with code HappyThanksGiving" at bounding box center [903, 344] width 417 height 57
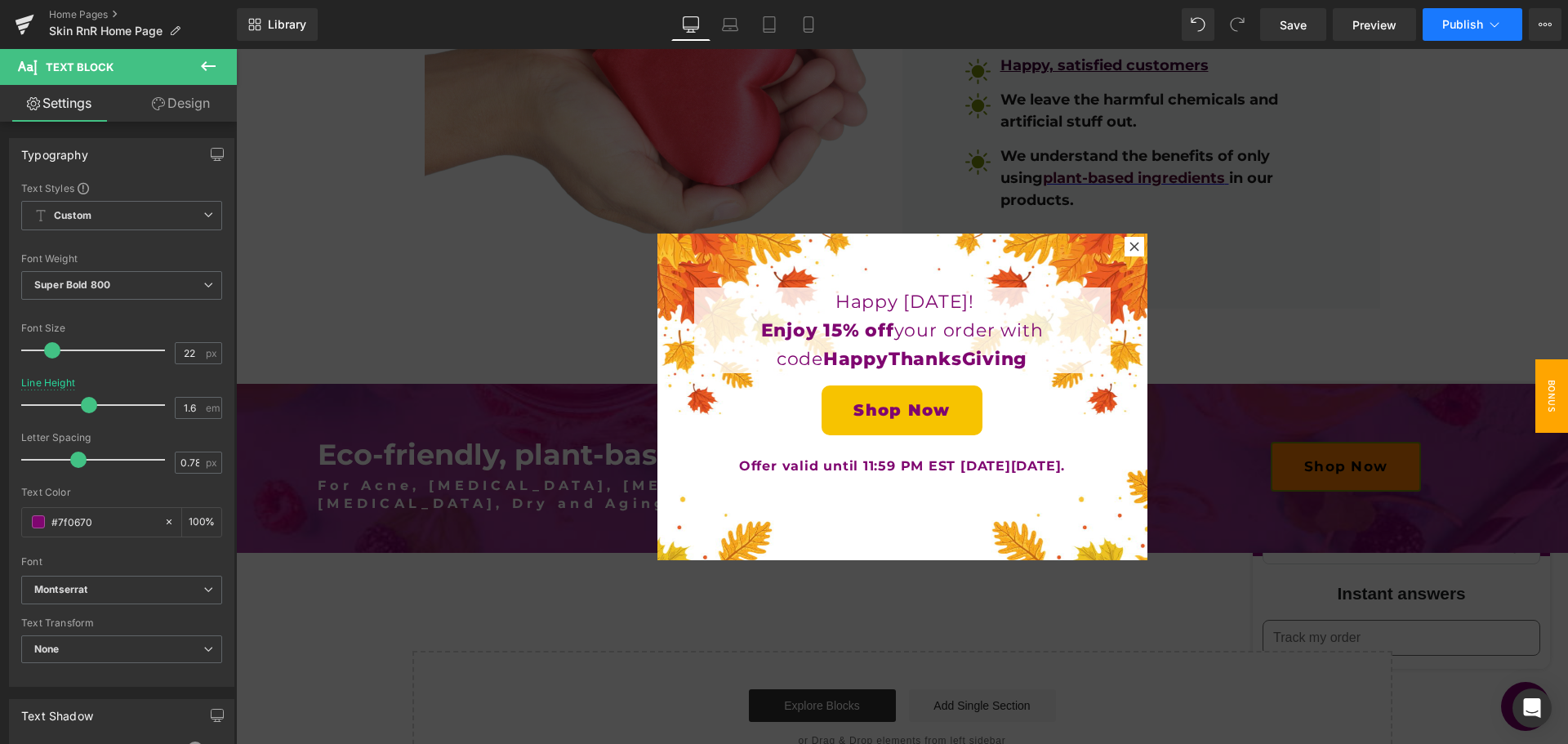
click at [1464, 31] on span "Publish" at bounding box center [1463, 24] width 41 height 13
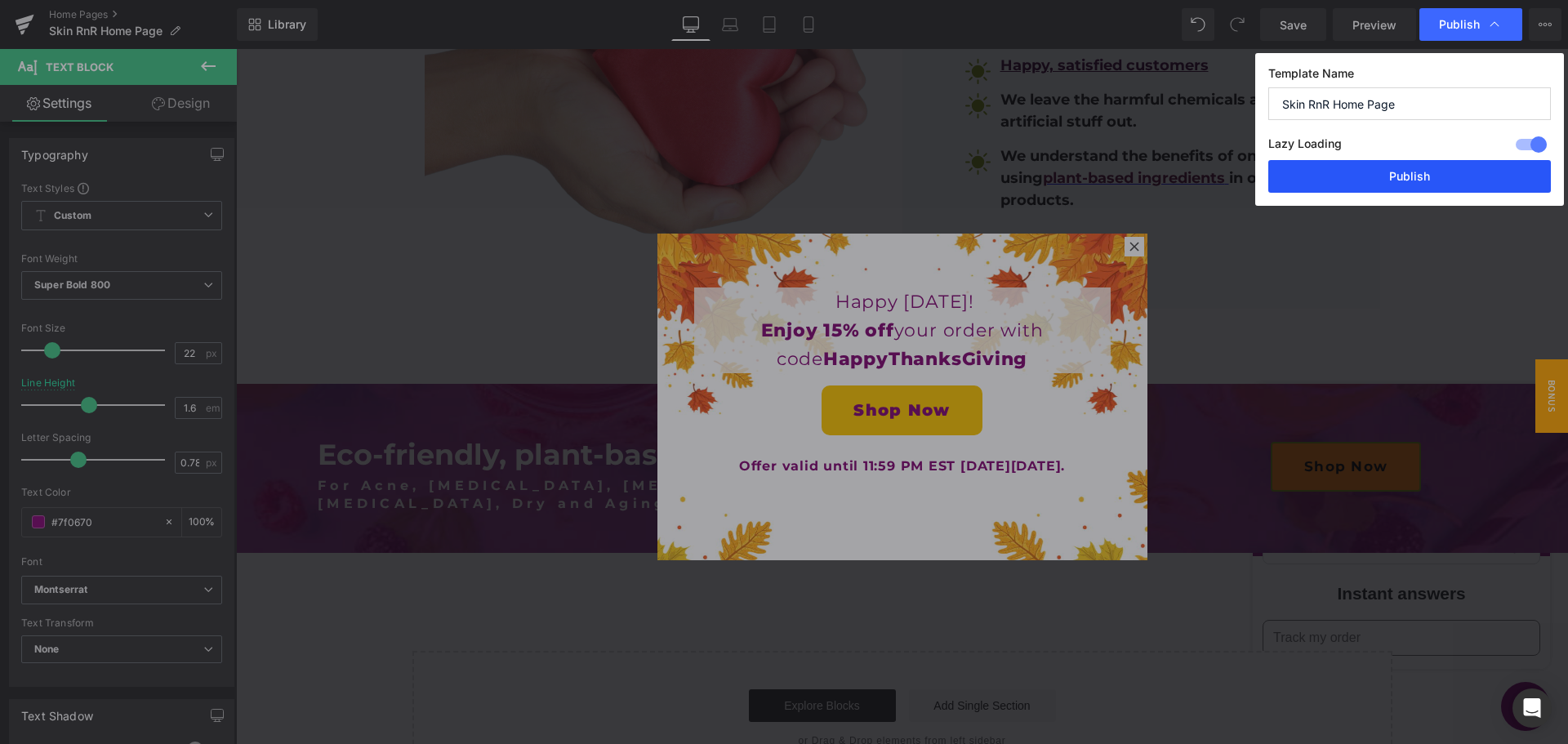
click at [1419, 172] on button "Publish" at bounding box center [1409, 177] width 282 height 32
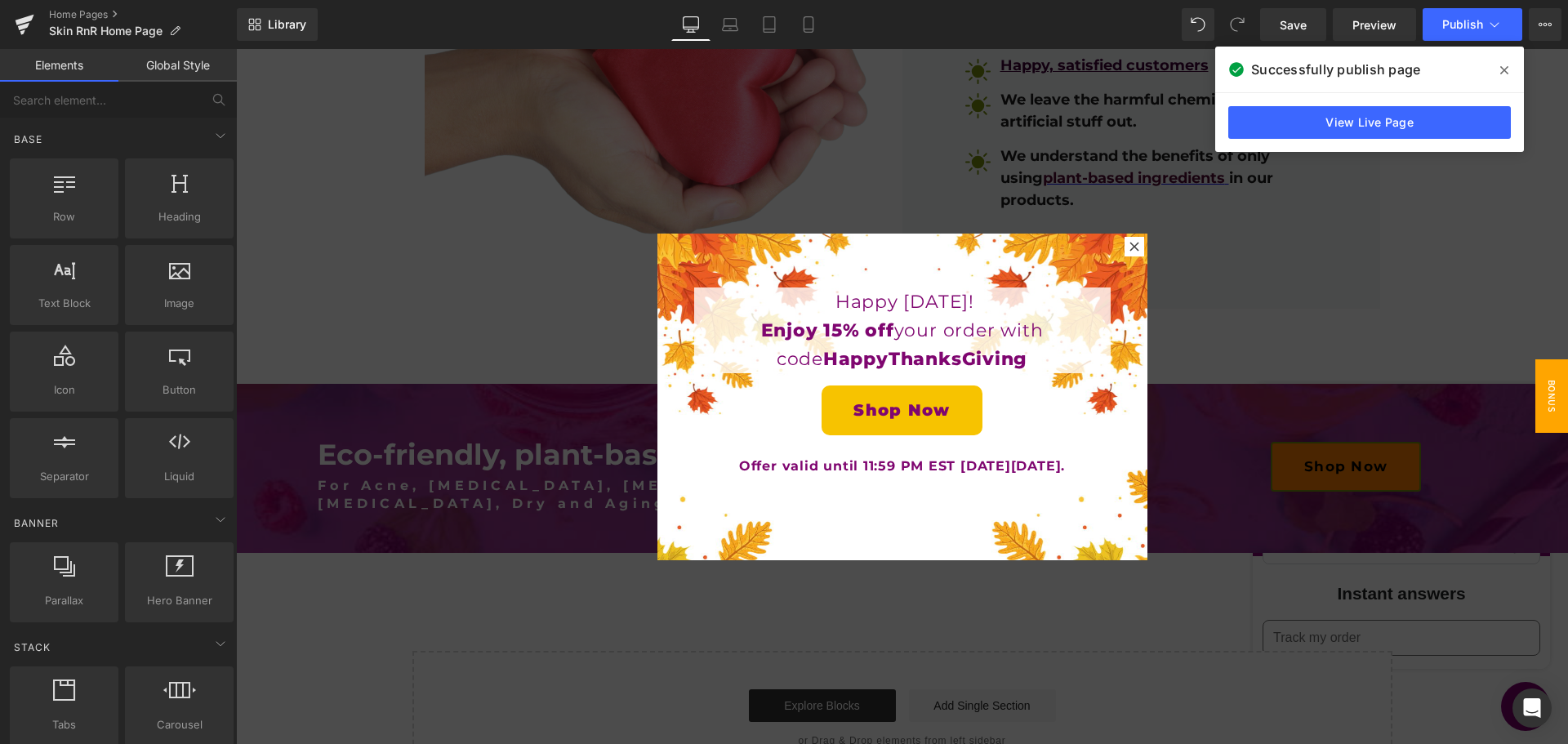
click at [872, 145] on div at bounding box center [902, 396] width 1332 height 695
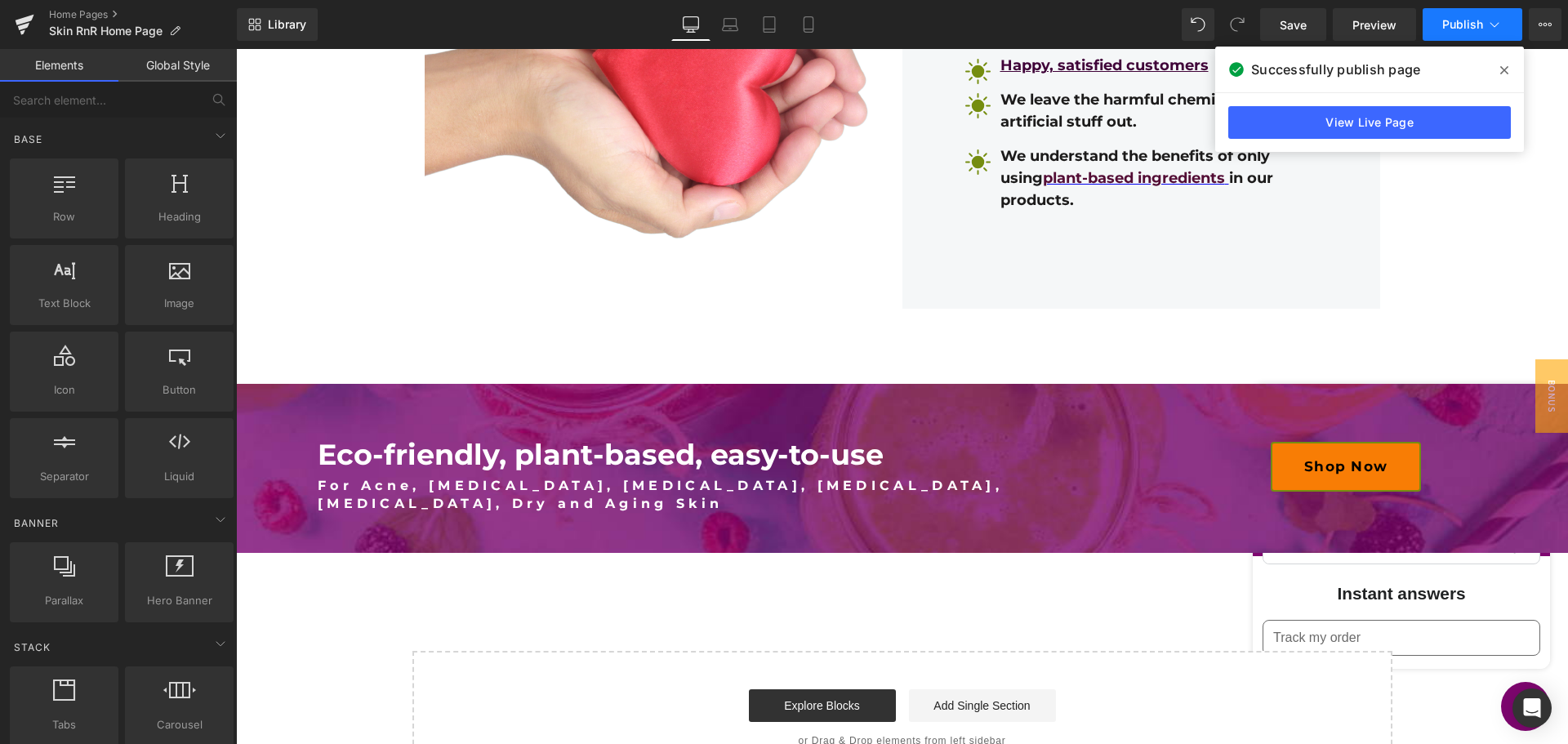
click at [1455, 26] on span "Publish" at bounding box center [1463, 24] width 41 height 13
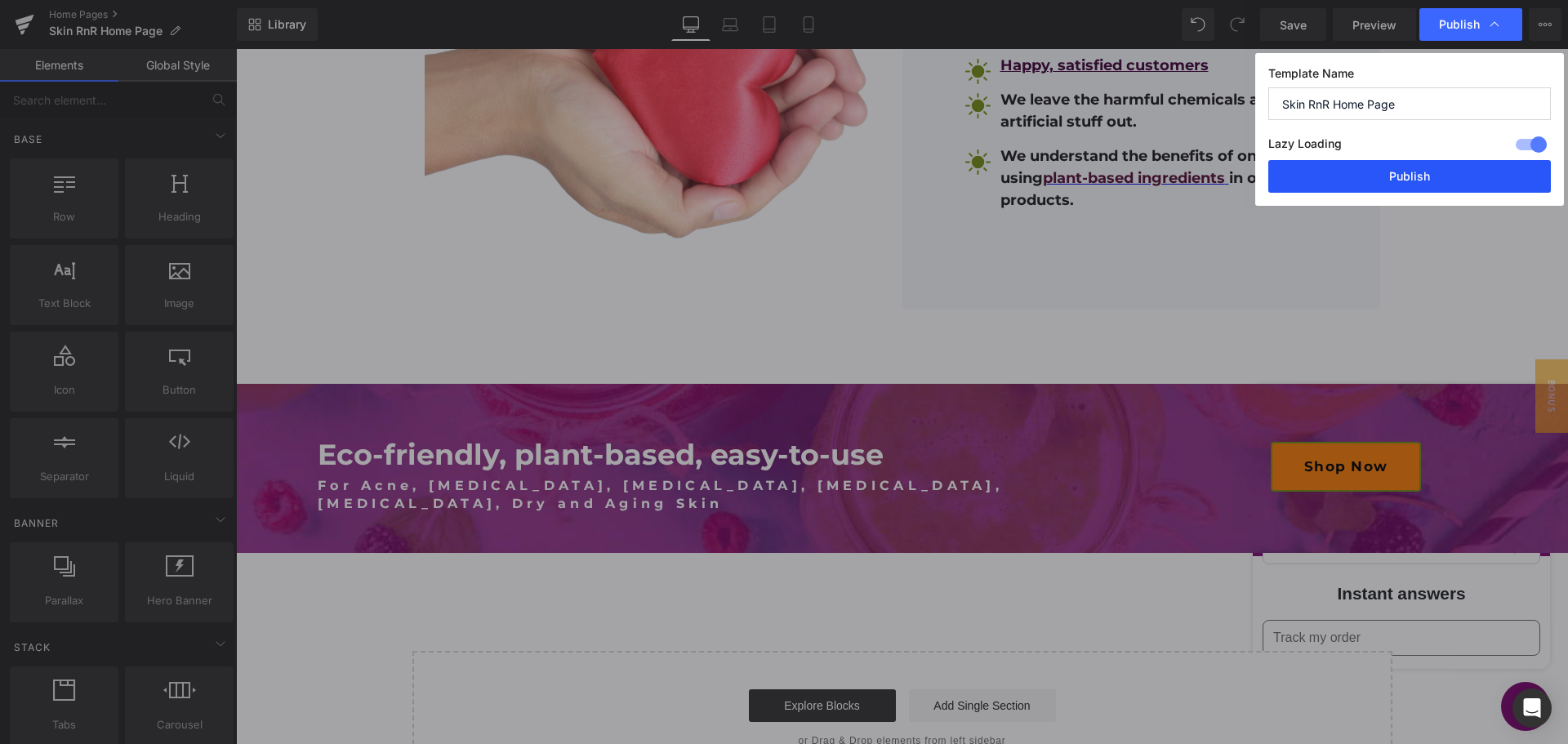
drag, startPoint x: 1417, startPoint y: 188, endPoint x: 798, endPoint y: 90, distance: 626.7
click at [1417, 188] on button "Publish" at bounding box center [1409, 177] width 282 height 32
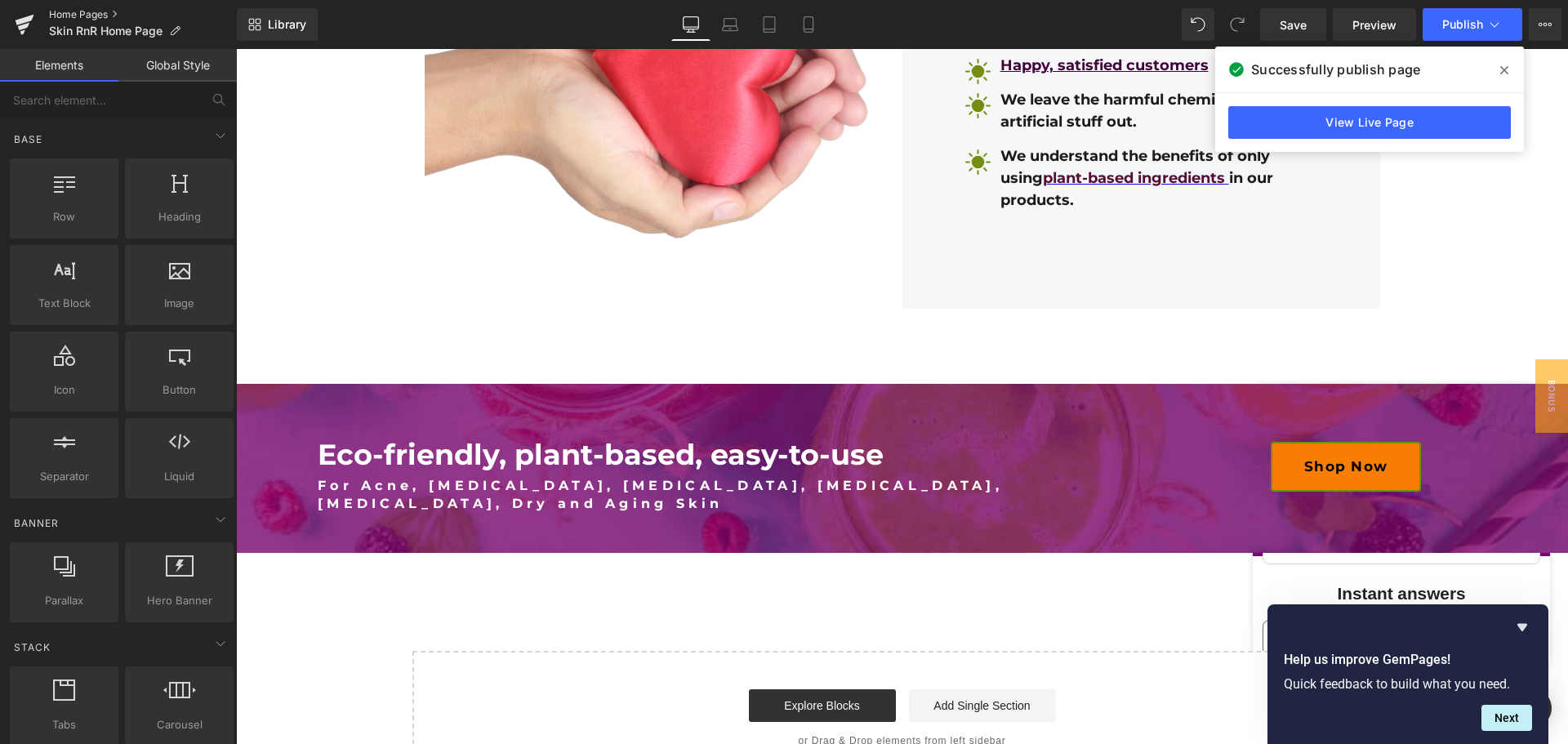
click at [78, 13] on link "Home Pages" at bounding box center [142, 14] width 188 height 13
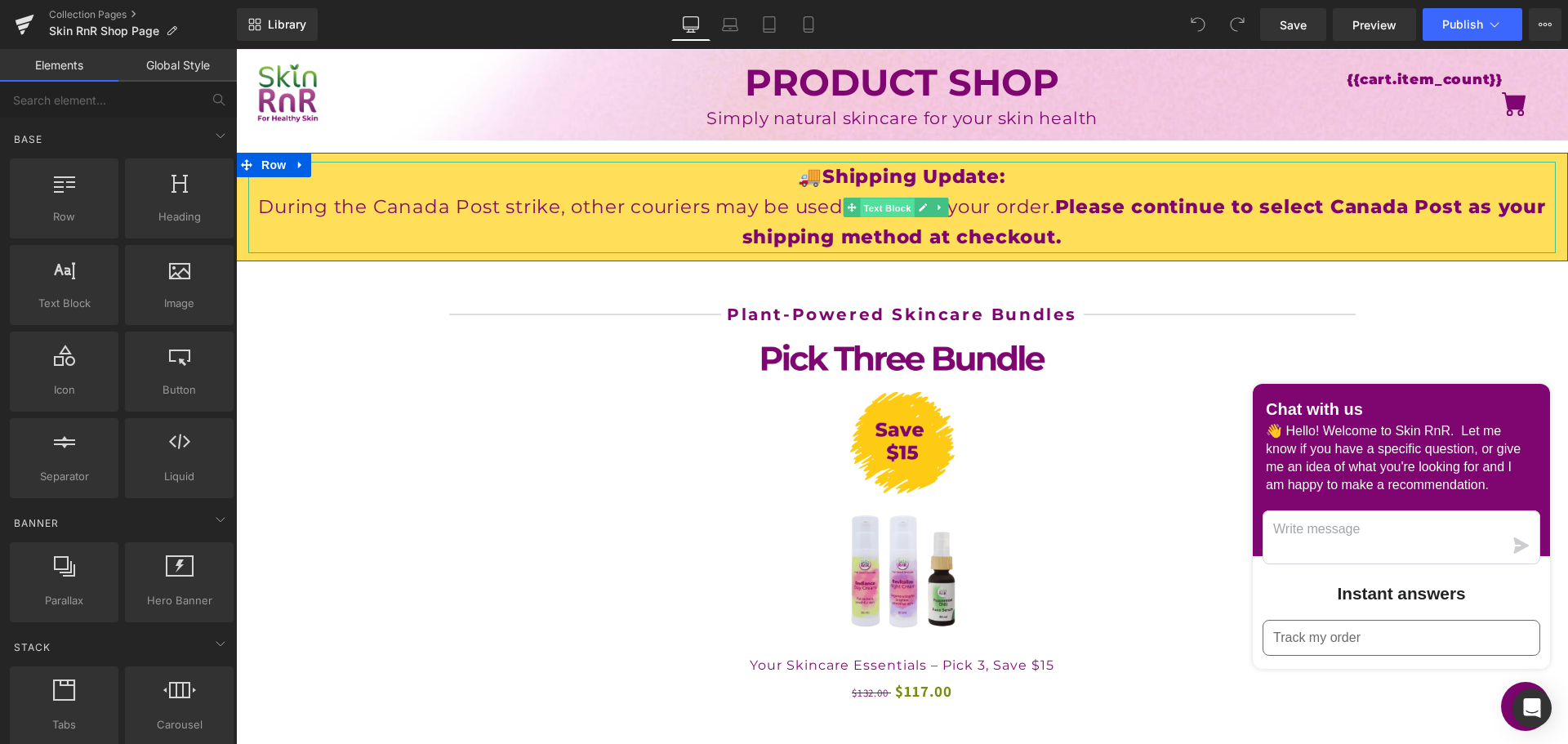
click at [900, 207] on span "Text Block" at bounding box center [887, 207] width 54 height 20
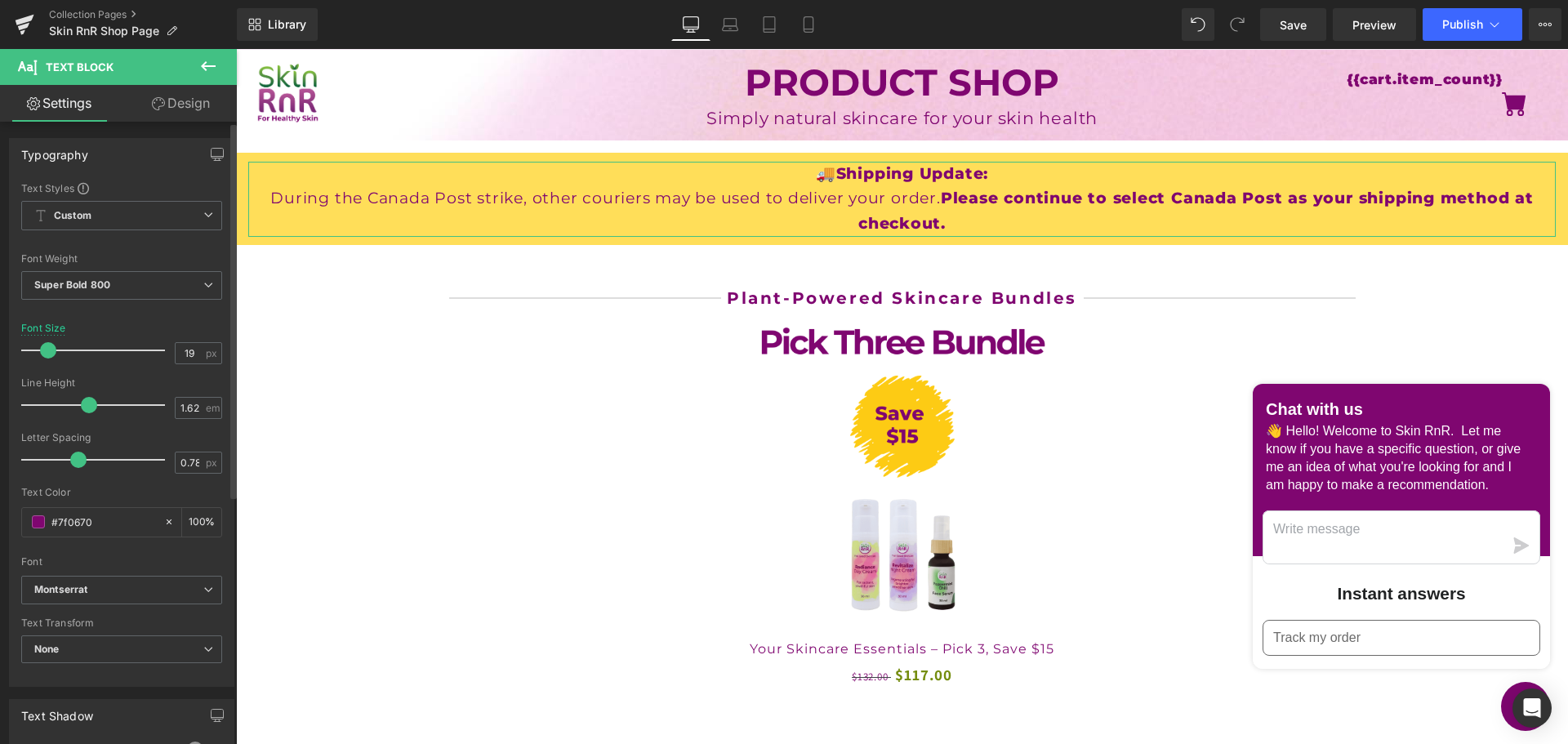
type input "18"
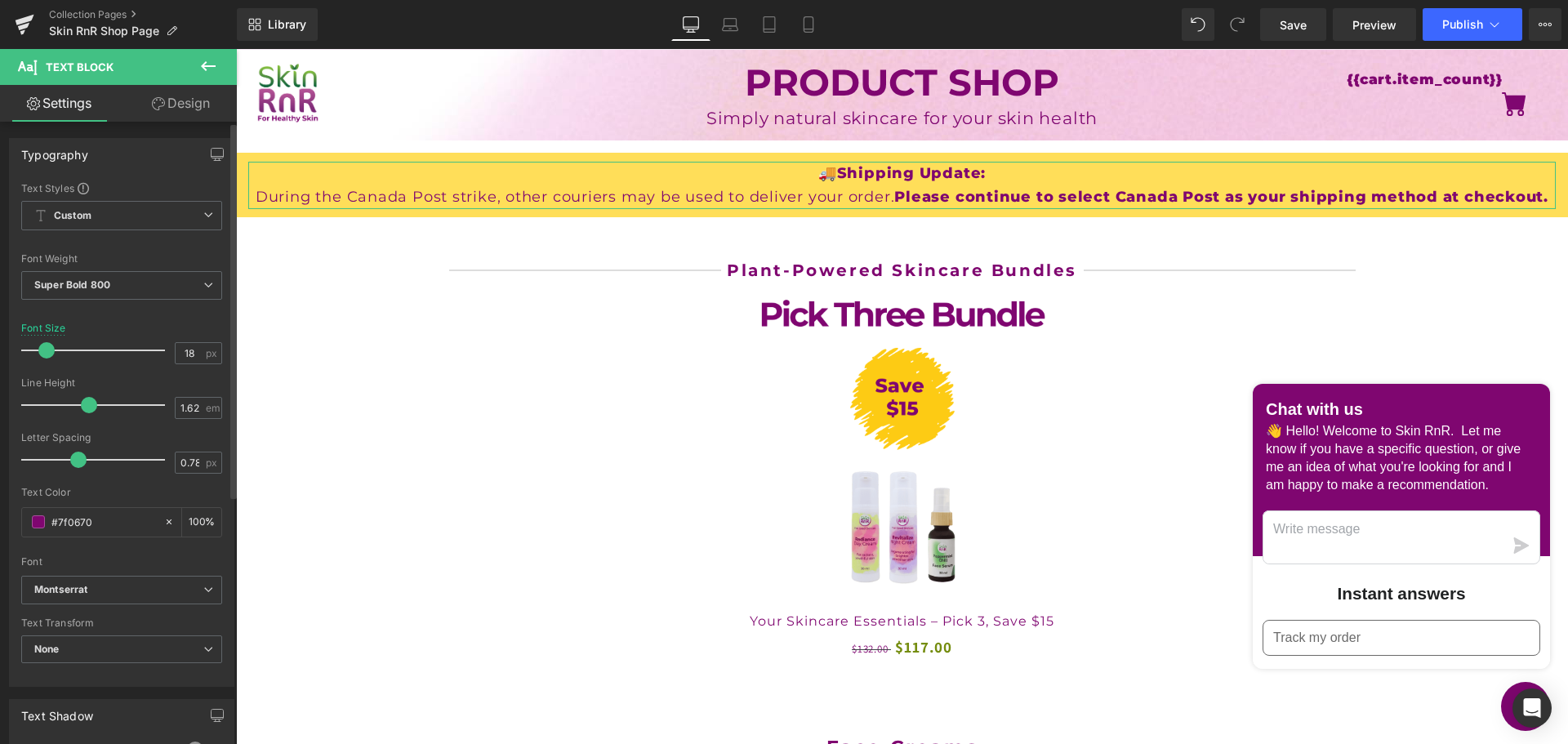
click at [48, 343] on span at bounding box center [47, 351] width 16 height 16
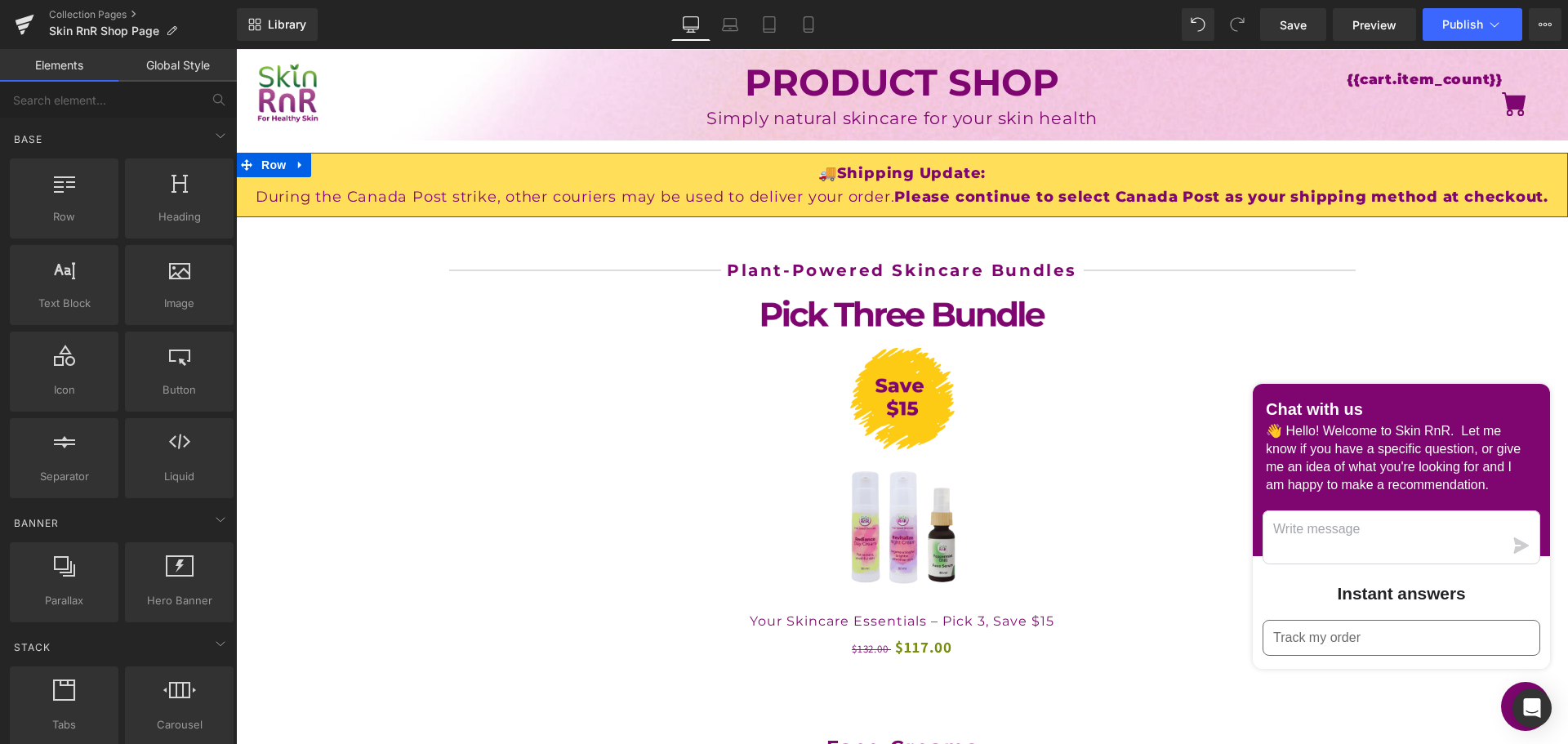
click at [863, 213] on div "🚚Shipping Update: During the Canada Post strike, other couriers may be used to …" at bounding box center [902, 185] width 1332 height 65
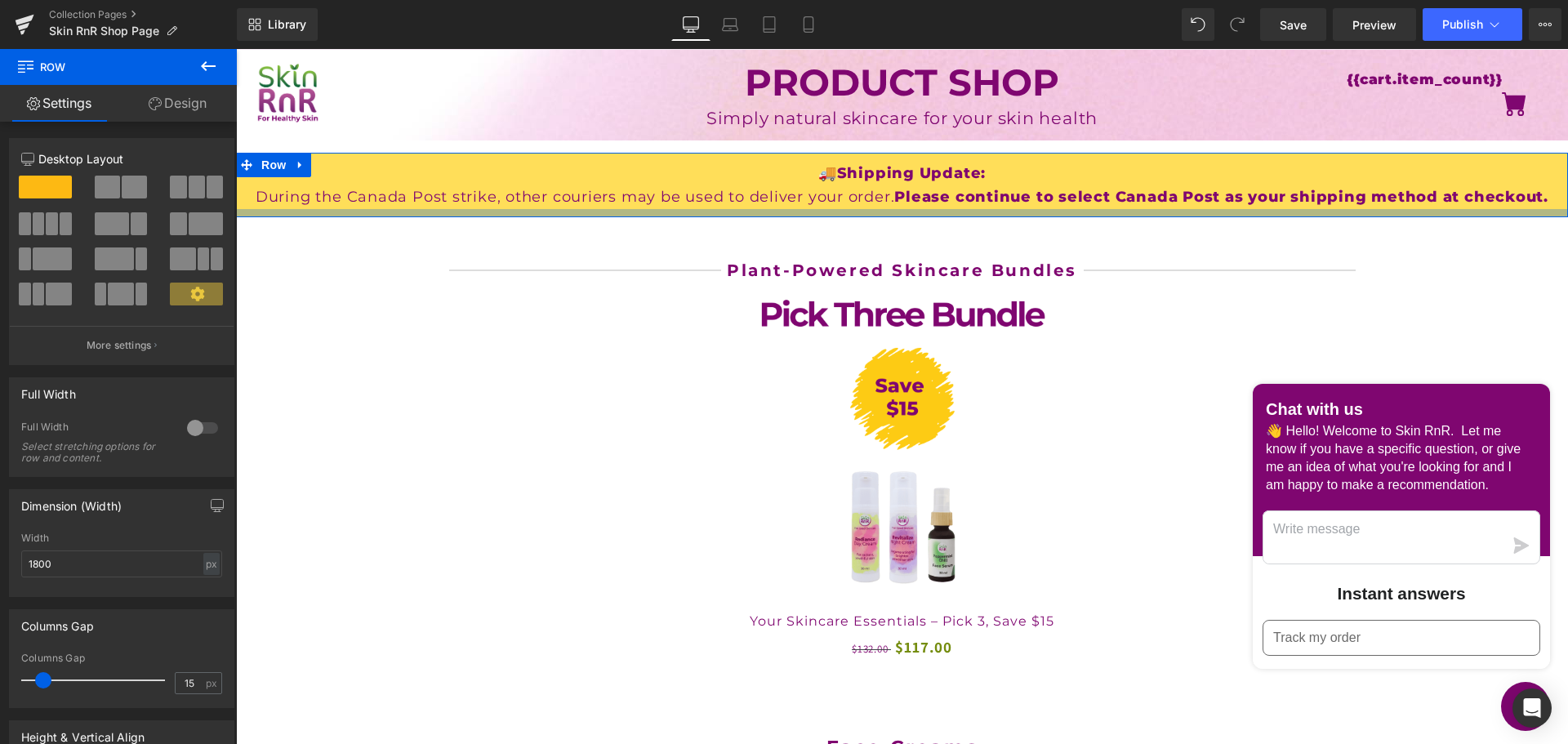
click at [902, 213] on div at bounding box center [902, 213] width 1332 height 8
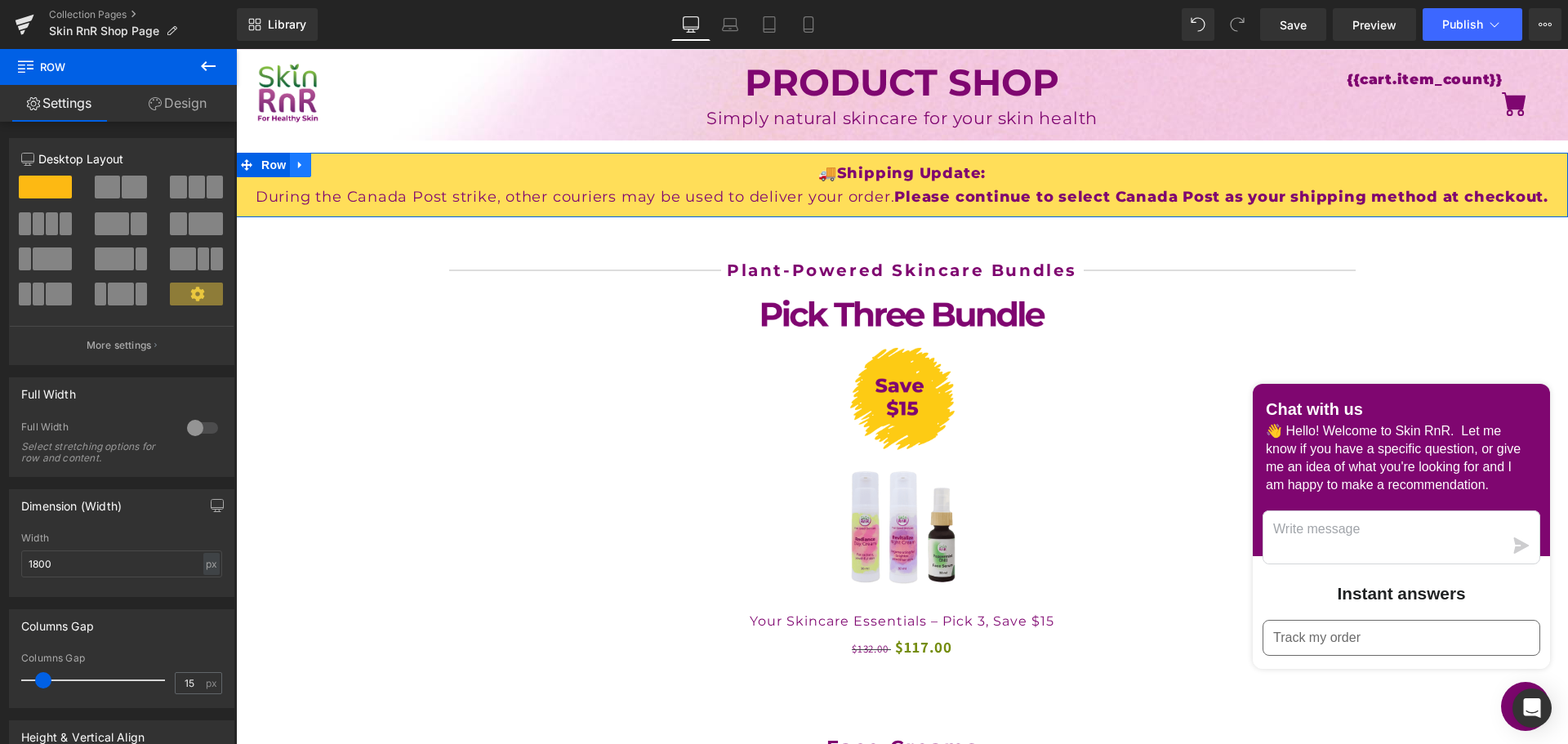
click at [301, 167] on icon at bounding box center [300, 165] width 12 height 13
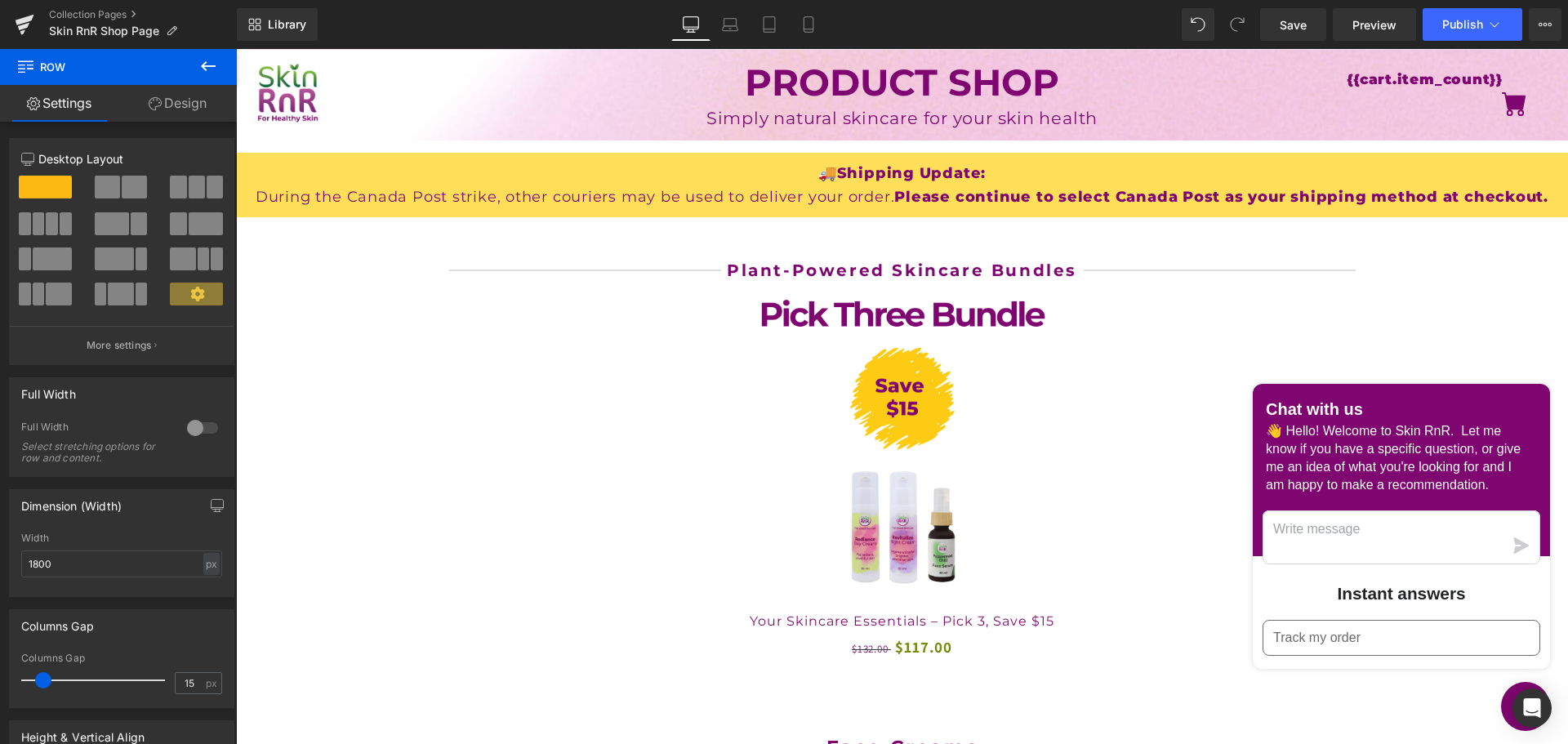
drag, startPoint x: 289, startPoint y: 231, endPoint x: 831, endPoint y: 222, distance: 542.1
drag, startPoint x: 278, startPoint y: 238, endPoint x: 264, endPoint y: 186, distance: 53.9
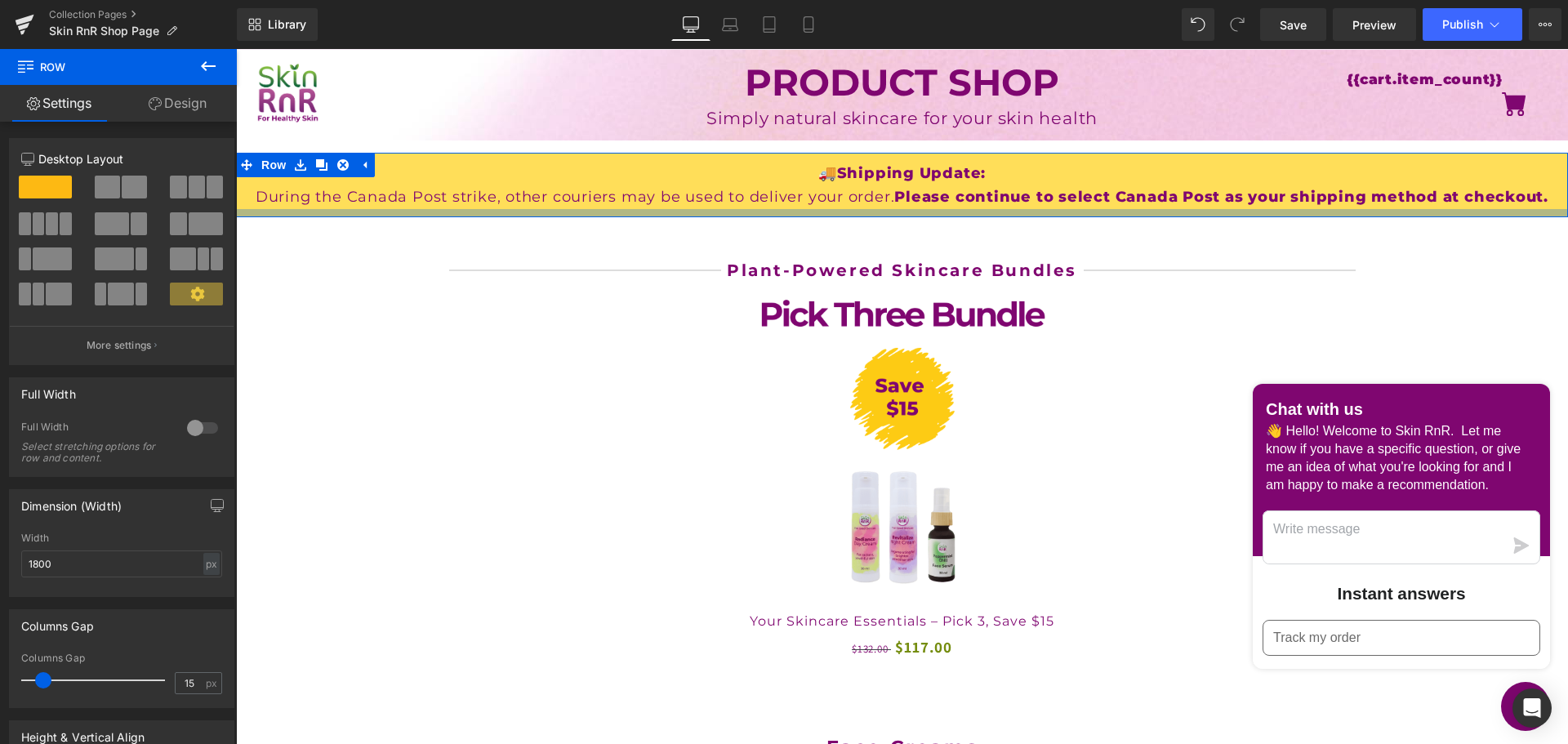
drag, startPoint x: 276, startPoint y: 230, endPoint x: 258, endPoint y: 217, distance: 22.2
click at [831, 217] on div at bounding box center [902, 213] width 1332 height 8
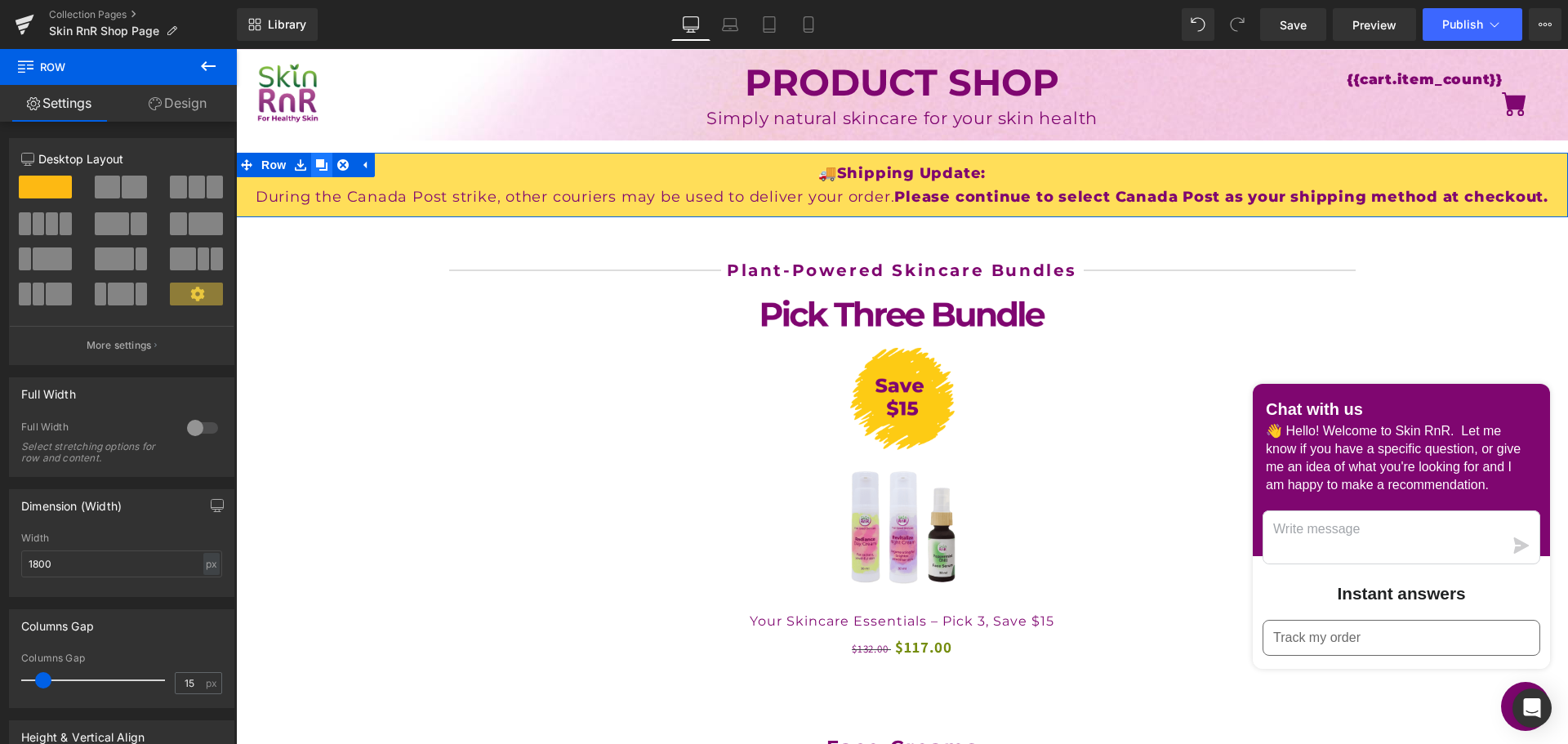
click at [317, 168] on icon at bounding box center [322, 165] width 12 height 12
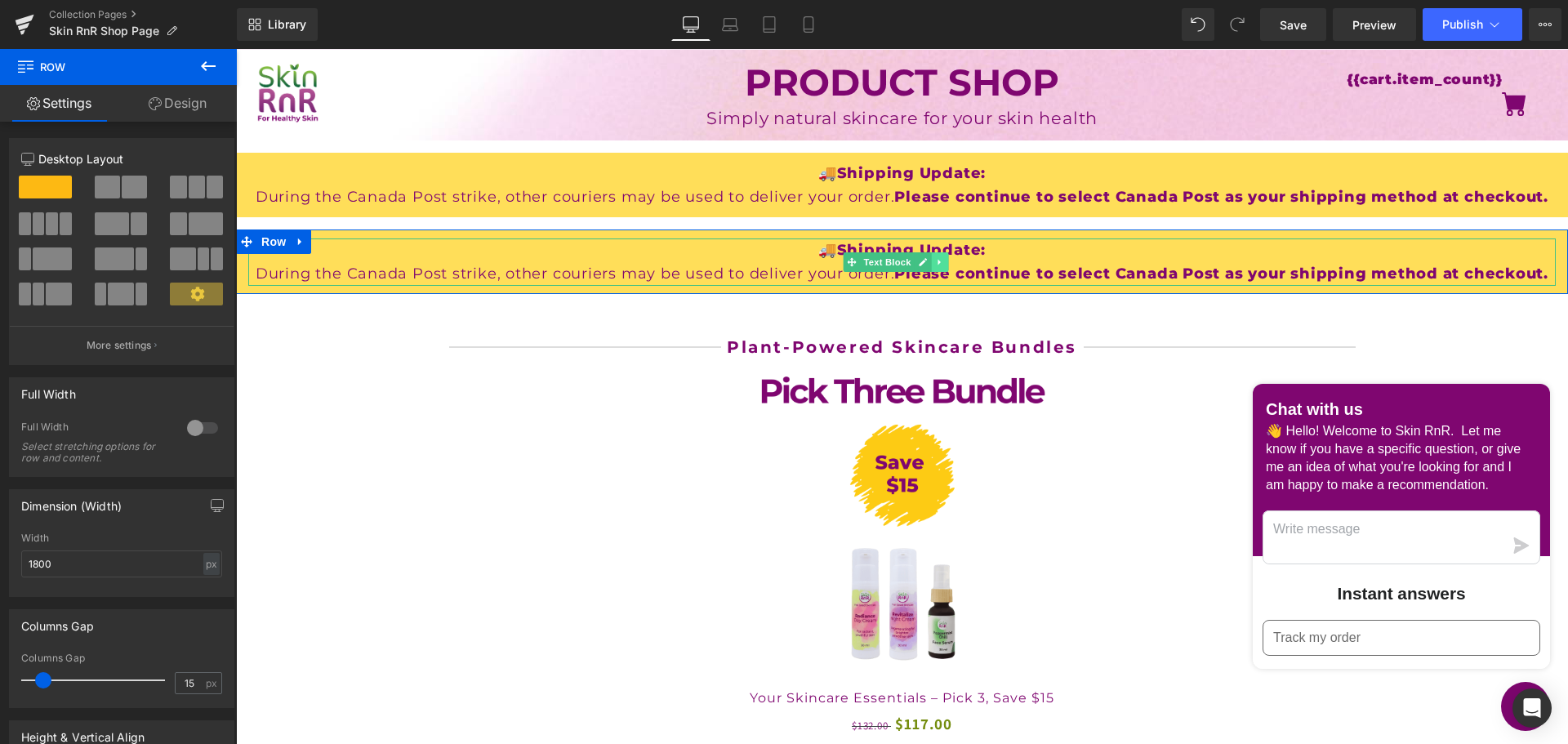
click at [943, 264] on icon at bounding box center [940, 262] width 9 height 10
click at [931, 263] on icon at bounding box center [931, 262] width 9 height 9
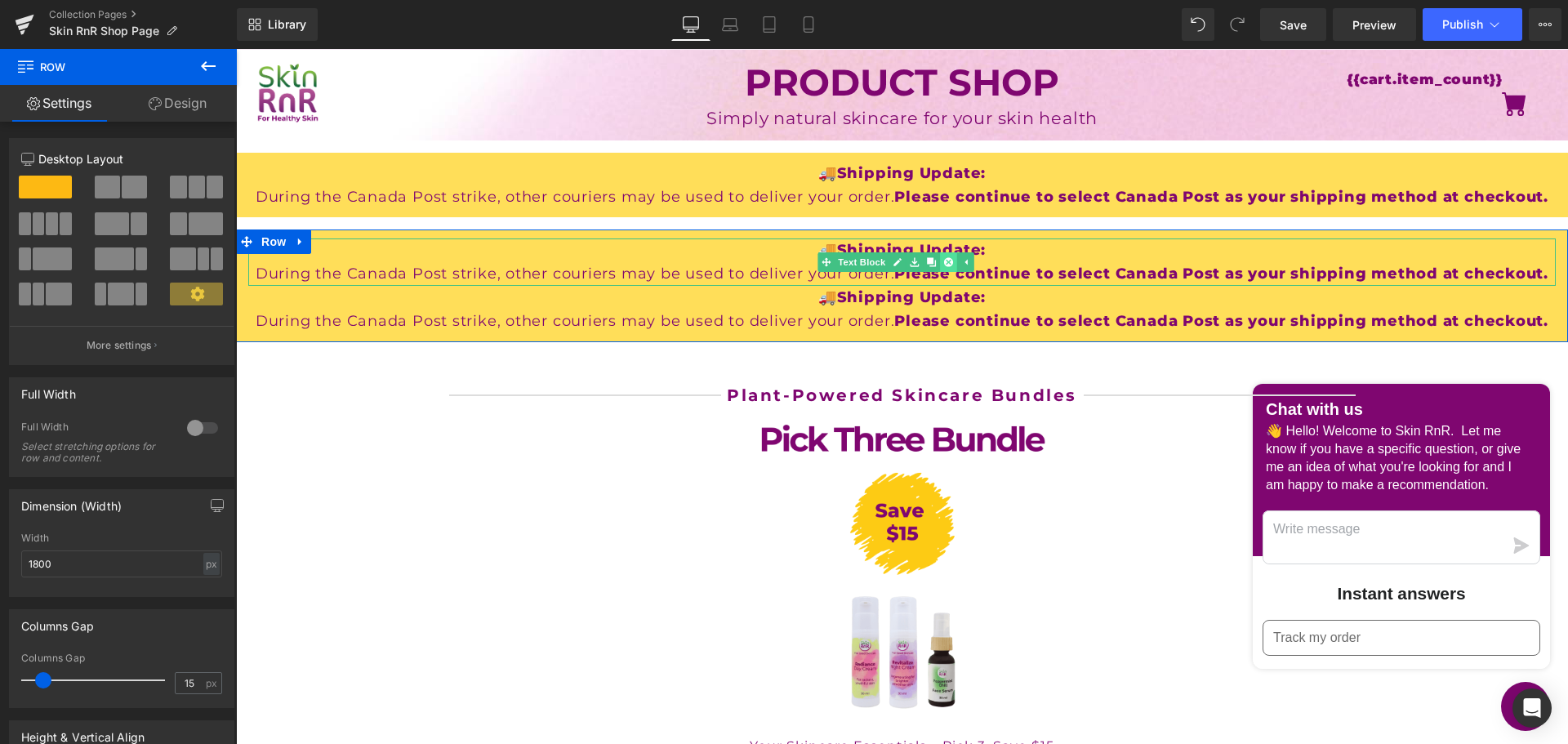
click at [949, 264] on icon at bounding box center [949, 262] width 9 height 9
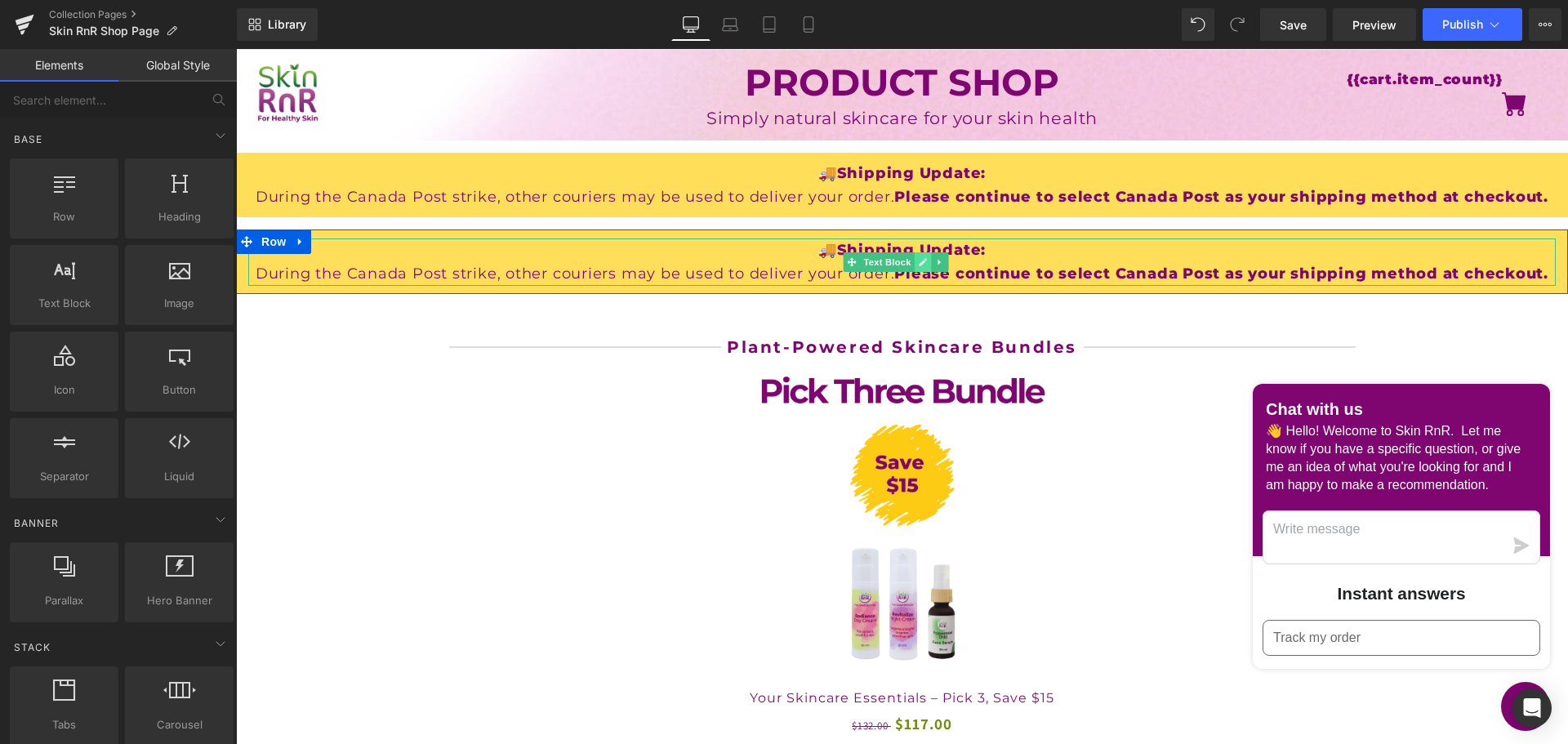
click at [923, 264] on icon at bounding box center [923, 262] width 9 height 10
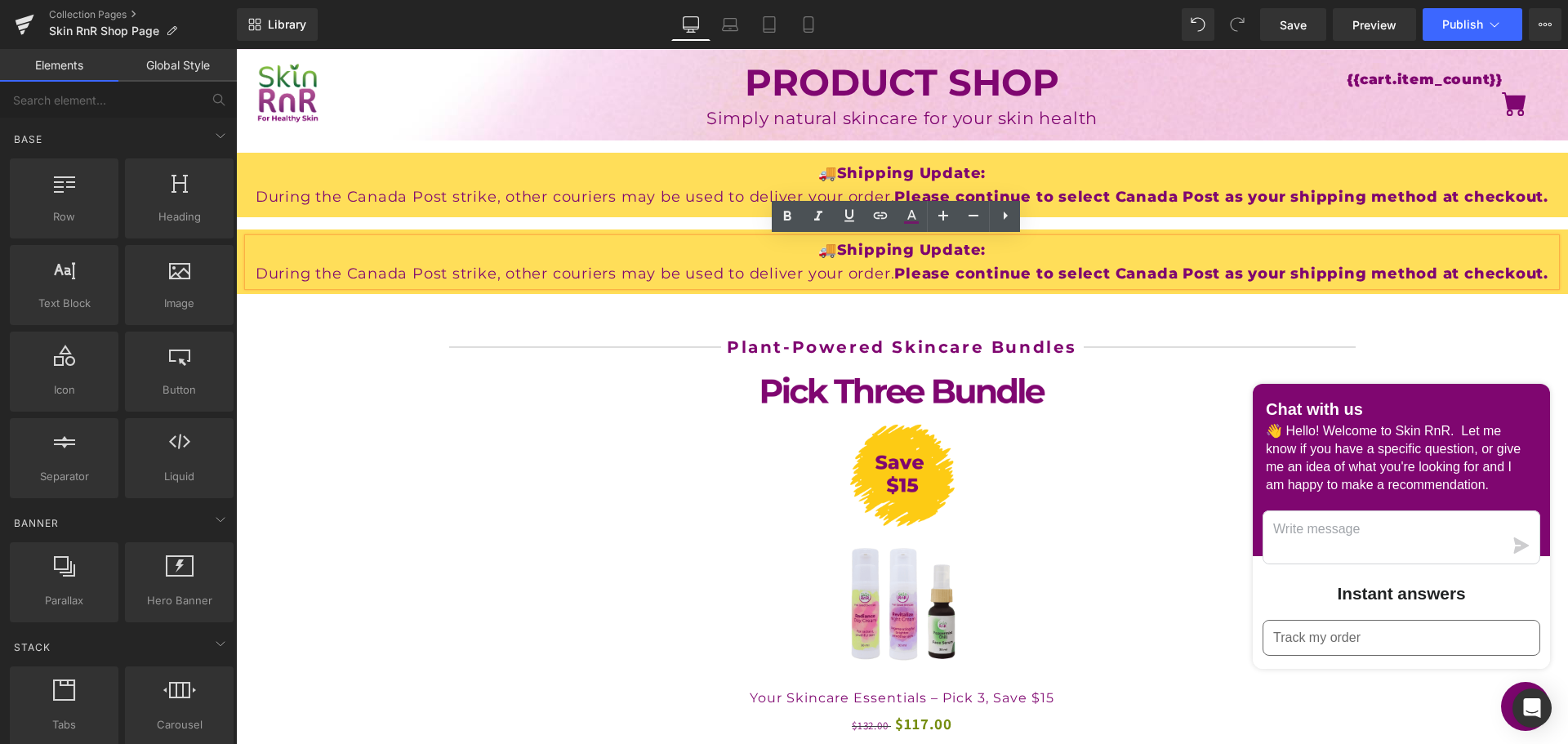
click at [1023, 272] on p "During the Canada Post strike, other couriers may be used to deliver your order…" at bounding box center [902, 274] width 1307 height 23
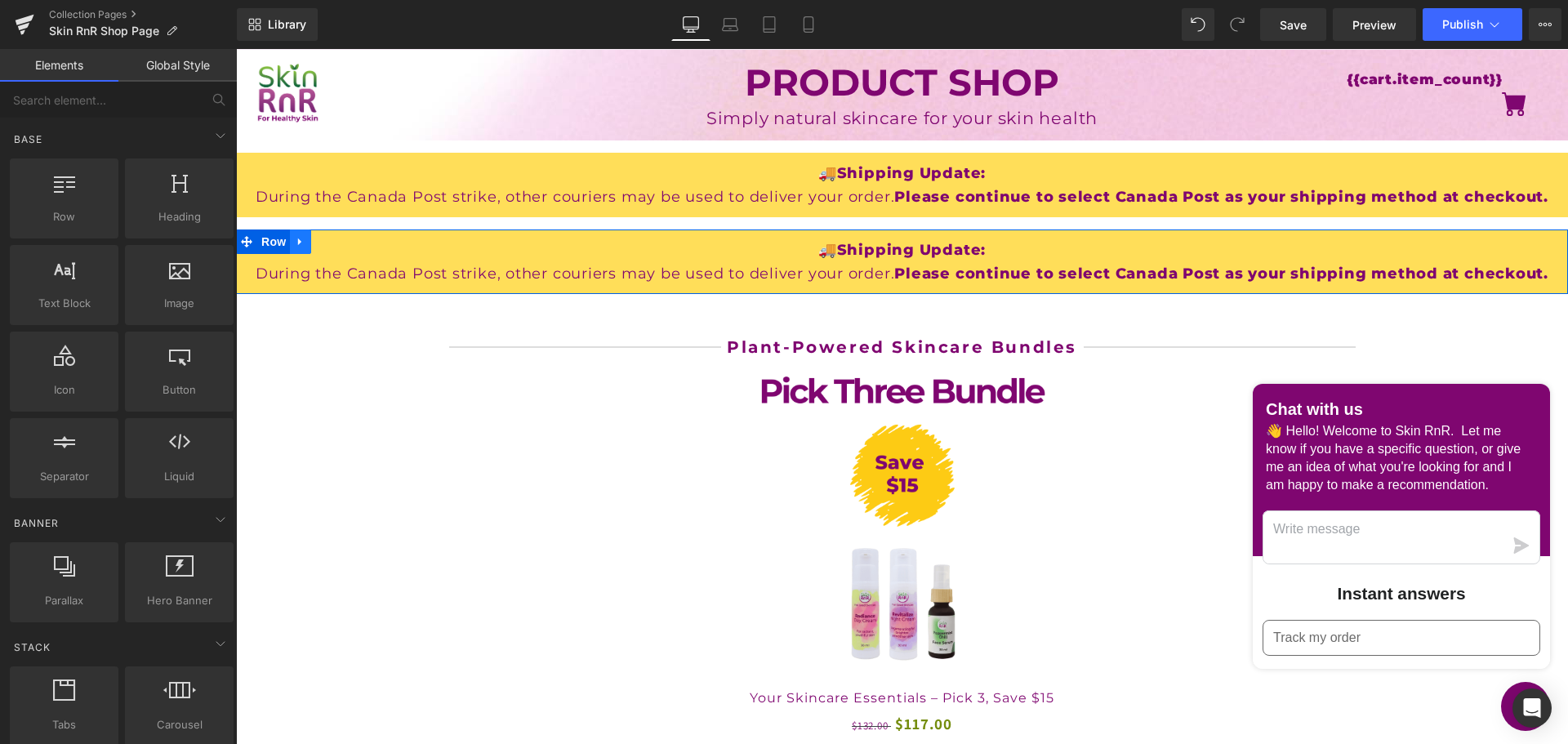
click at [301, 242] on icon at bounding box center [300, 243] width 4 height 7
click at [319, 244] on icon at bounding box center [322, 242] width 12 height 12
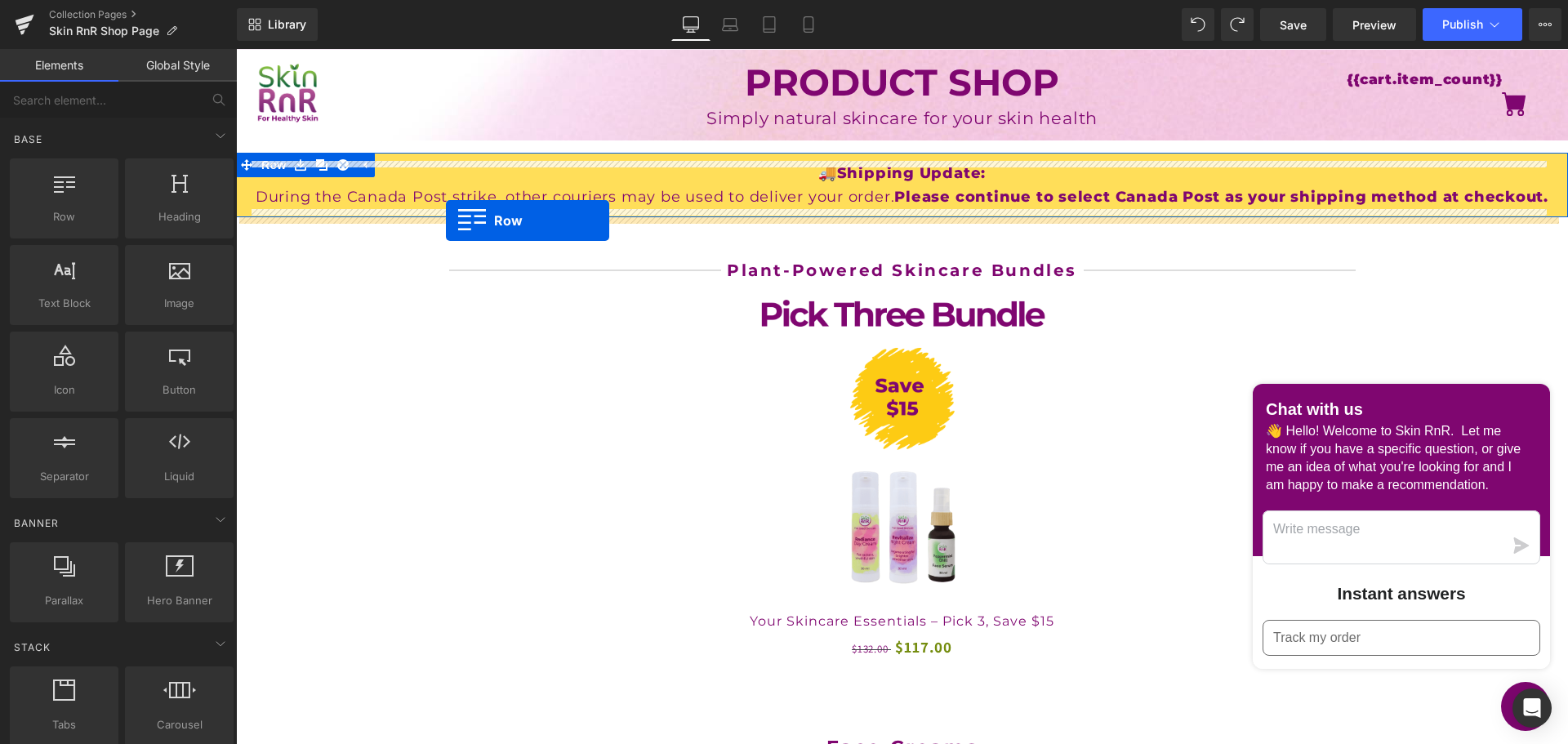
drag, startPoint x: 288, startPoint y: 265, endPoint x: 446, endPoint y: 221, distance: 164.0
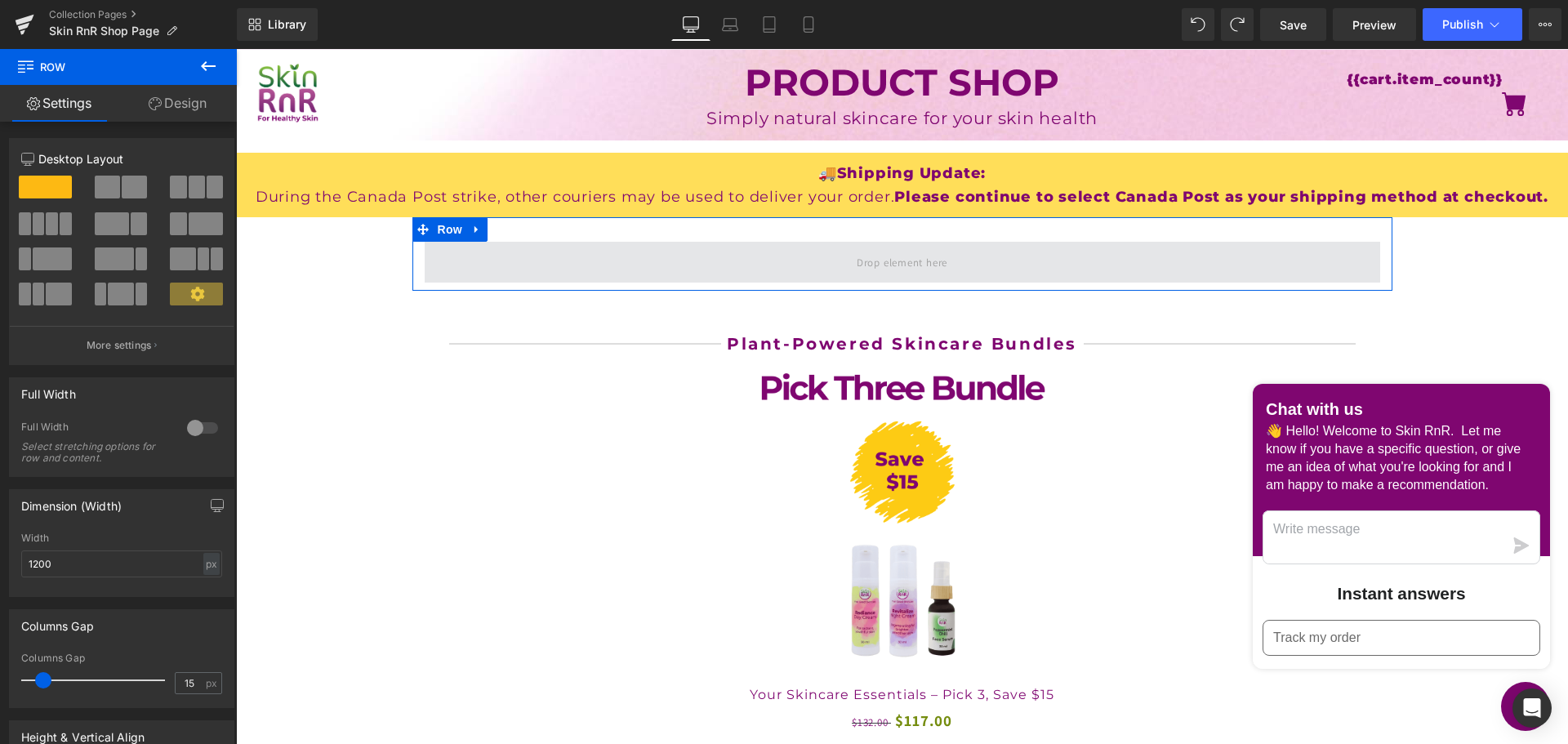
click at [729, 261] on span at bounding box center [903, 262] width 956 height 41
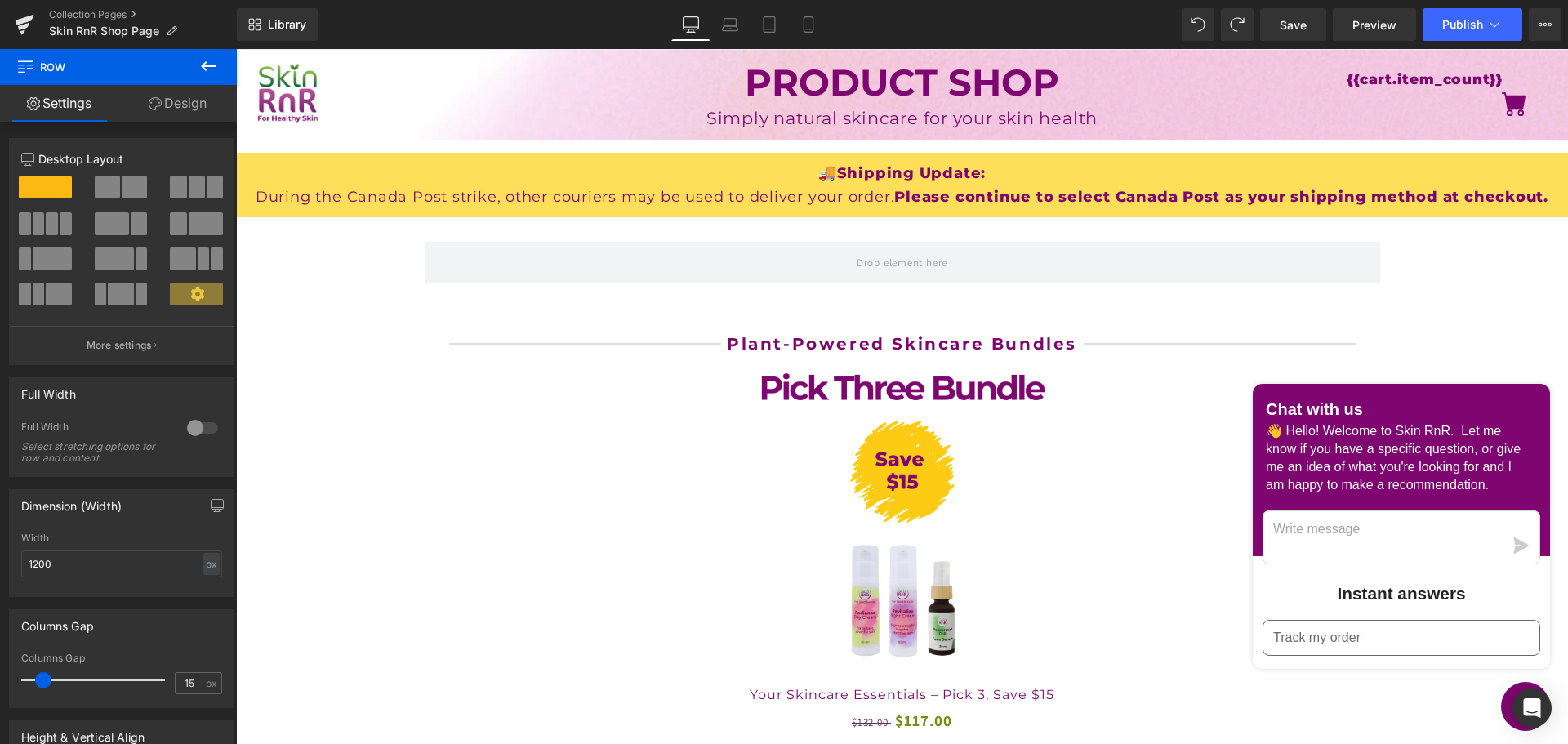
click at [207, 68] on icon at bounding box center [208, 67] width 20 height 20
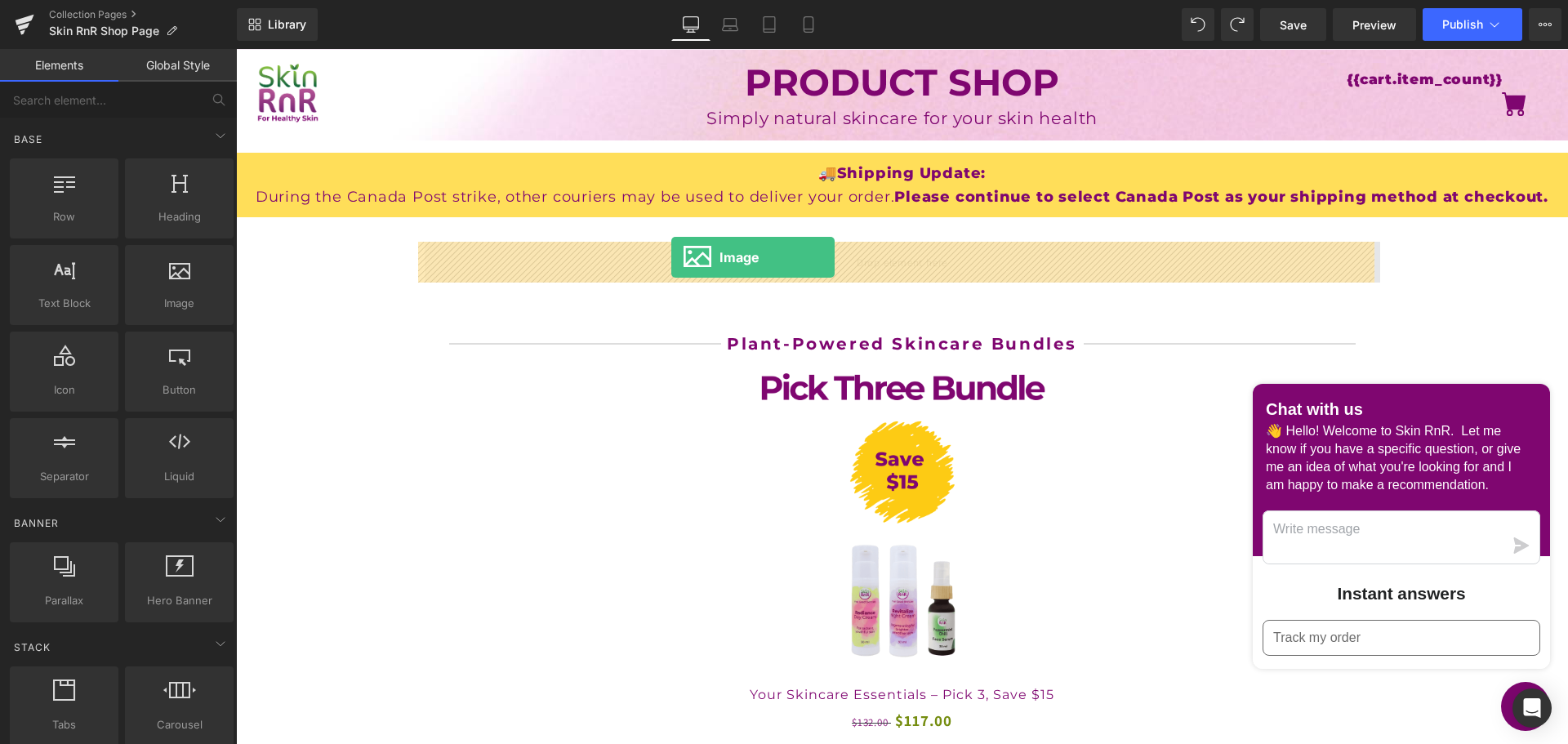
drag, startPoint x: 400, startPoint y: 327, endPoint x: 672, endPoint y: 257, distance: 280.9
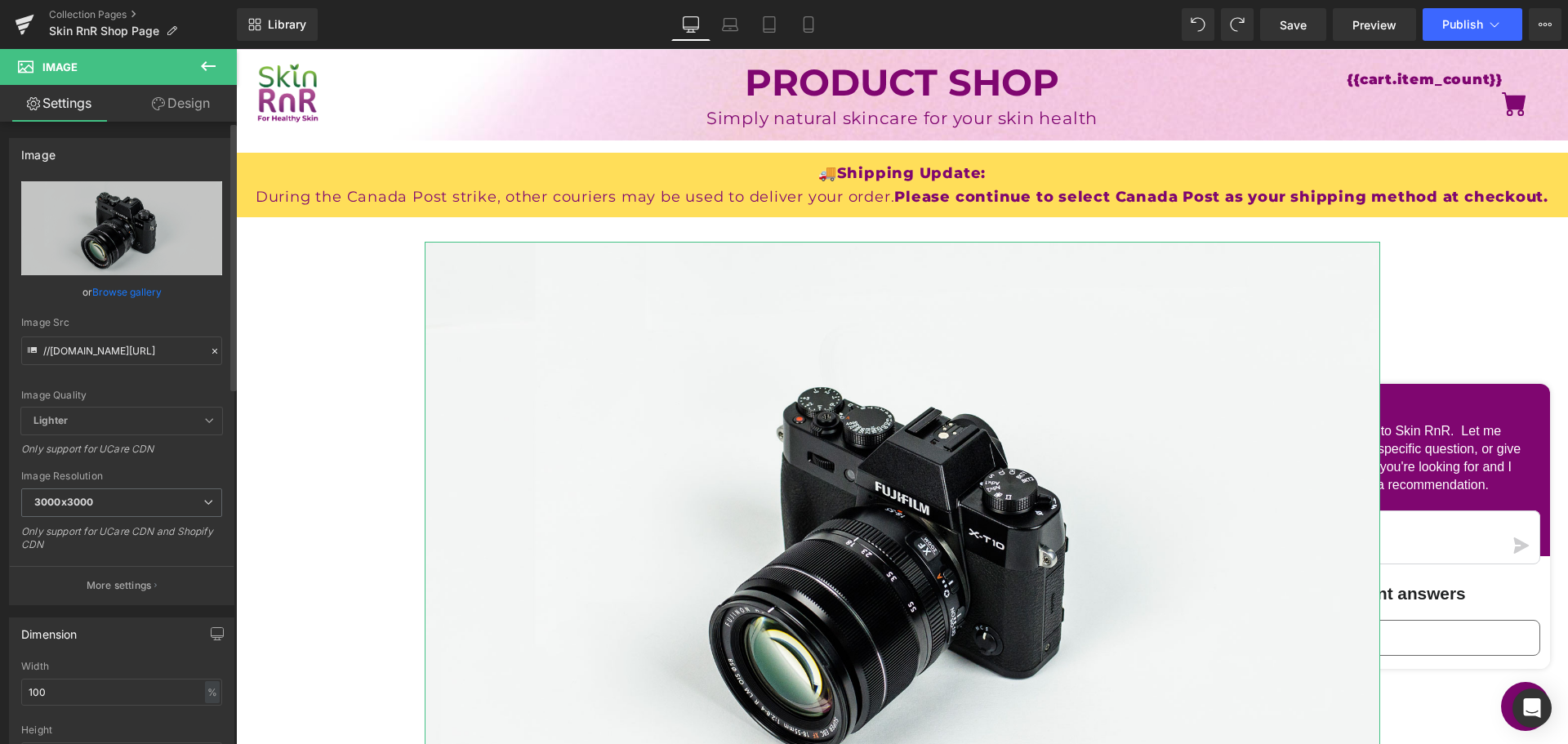
click at [138, 288] on link "Browse gallery" at bounding box center [126, 292] width 69 height 29
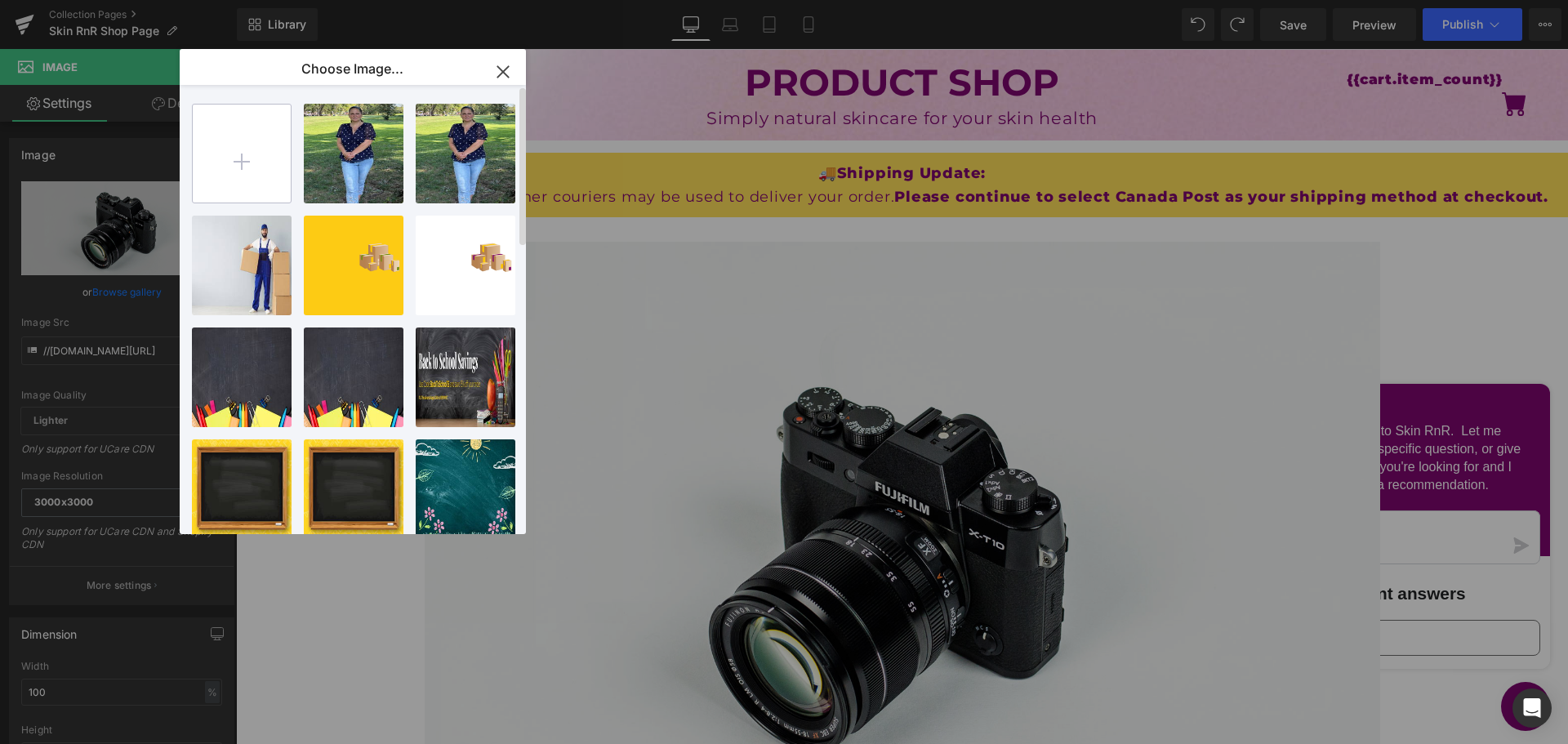
click at [248, 147] on input "file" at bounding box center [242, 153] width 98 height 98
type input "C:\fakepath\Happy Thanks Giving.png"
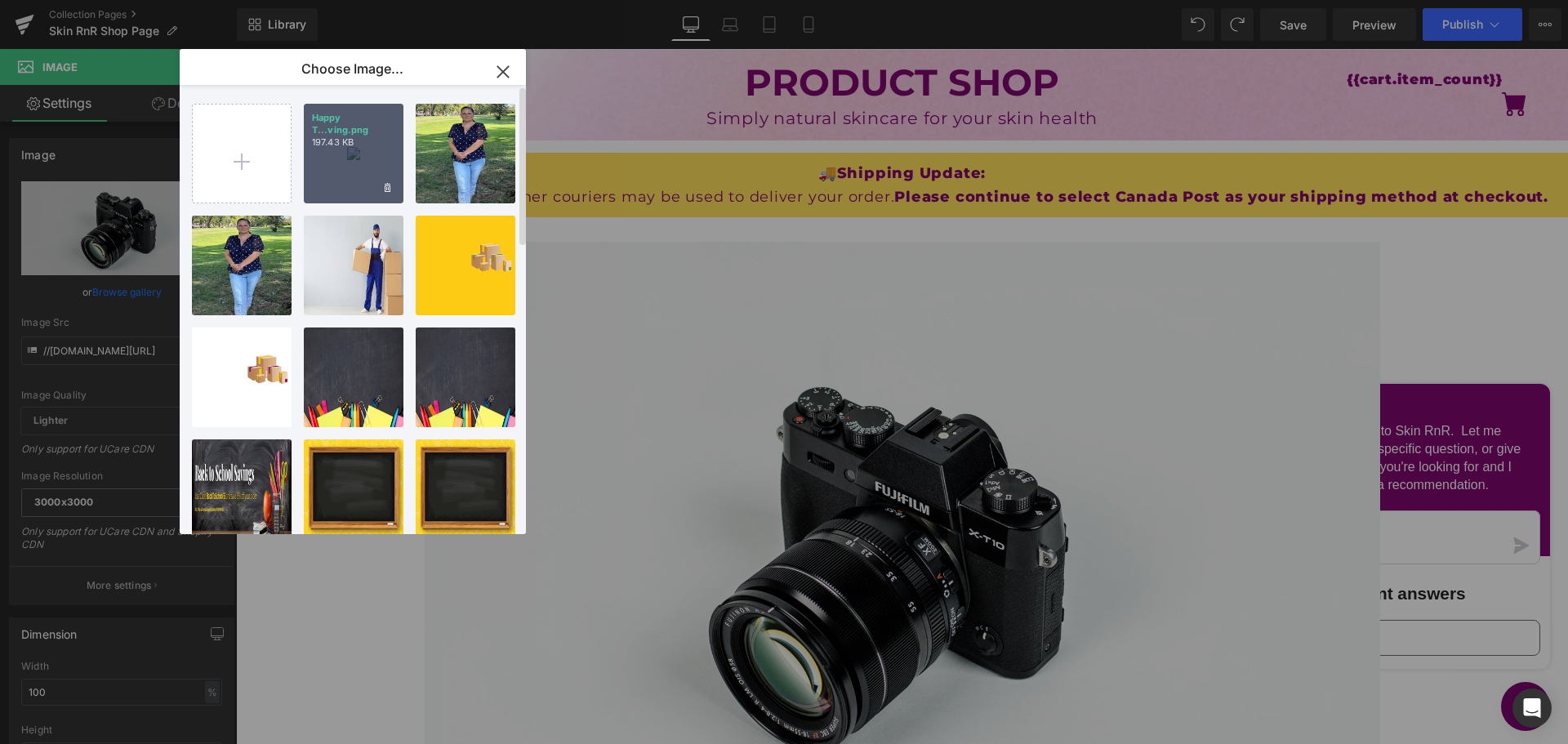
click at [350, 152] on div "Happy T...ving.png 197.43 KB" at bounding box center [353, 153] width 100 height 100
type input "[URL][DOMAIN_NAME]"
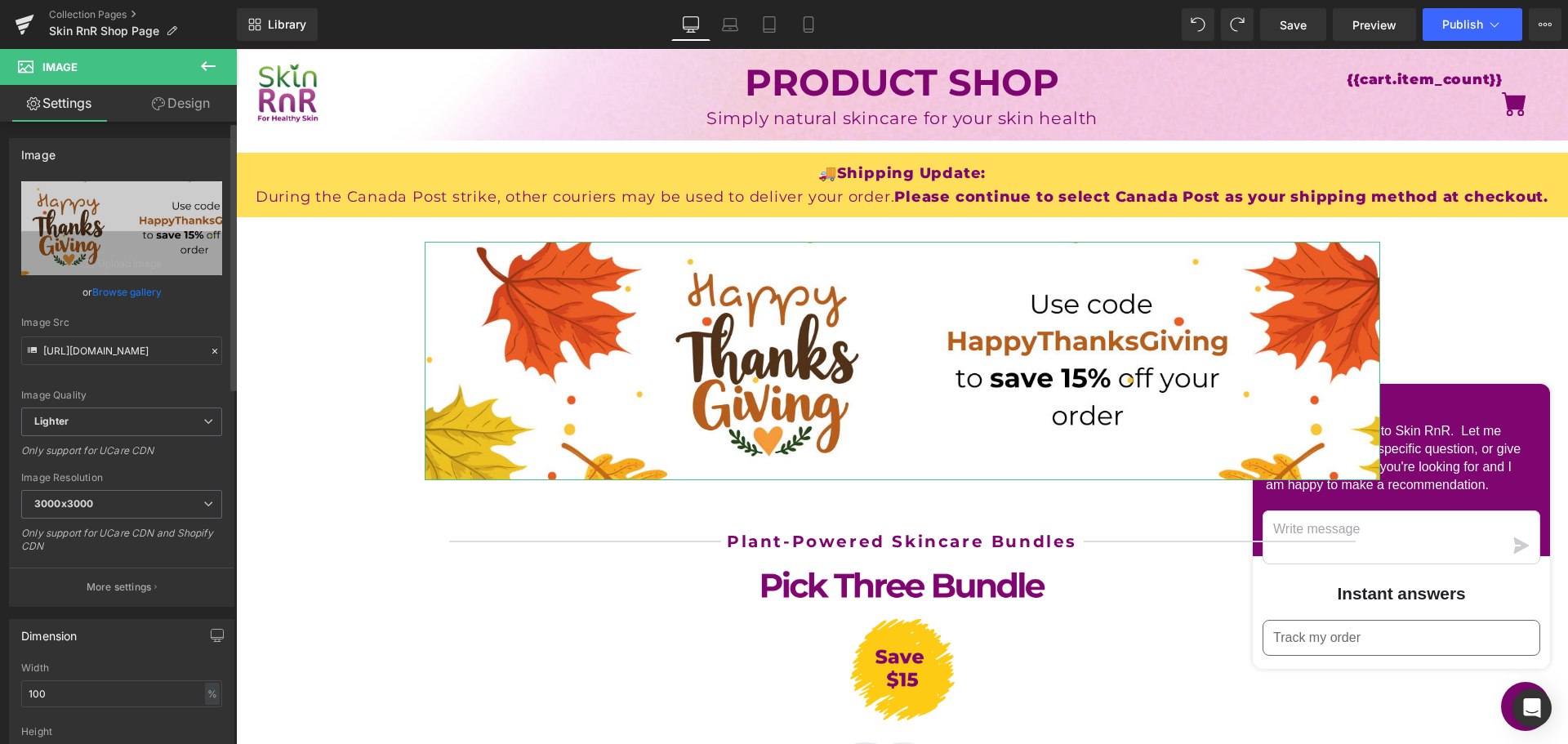
click at [121, 296] on link "Browse gallery" at bounding box center [126, 292] width 69 height 29
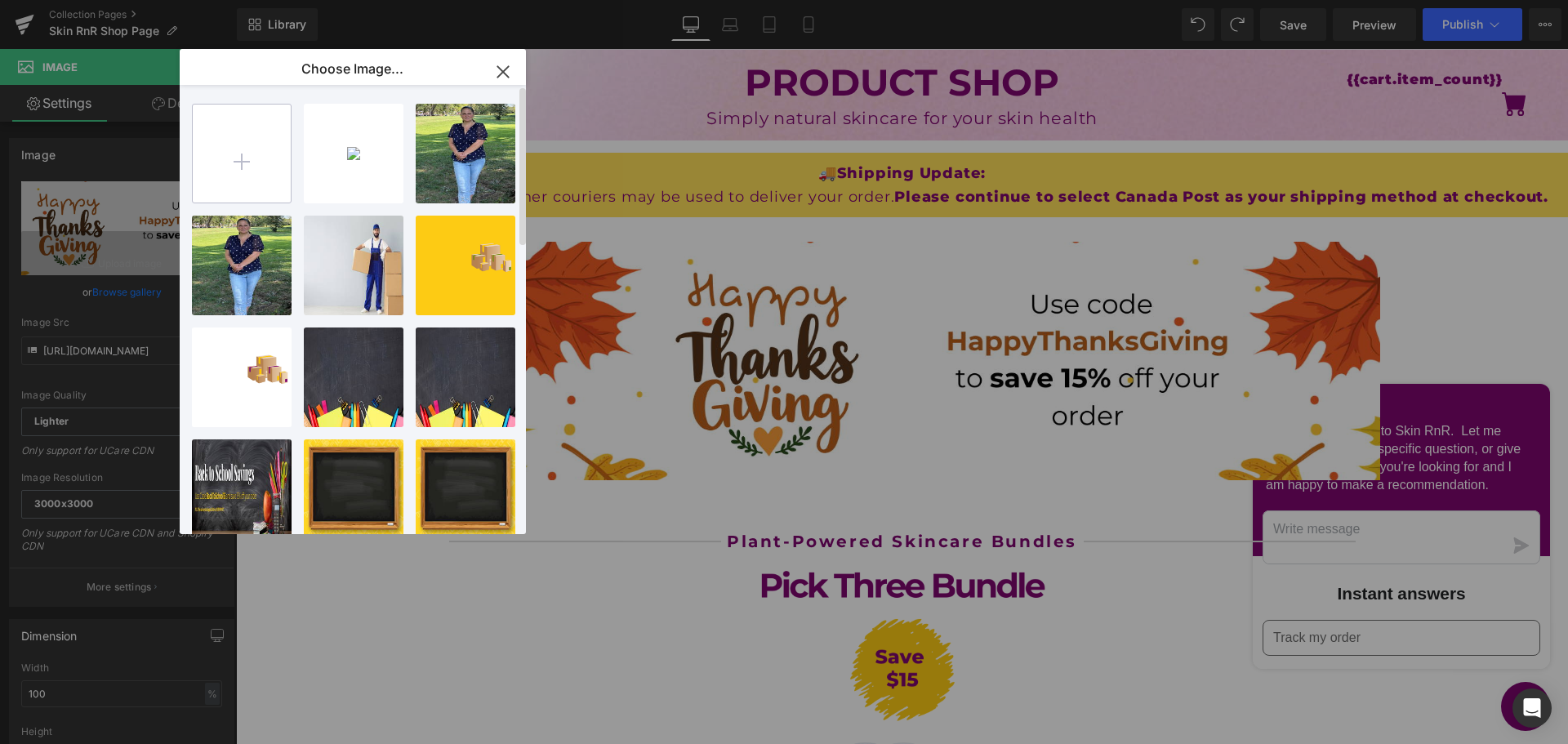
click at [246, 164] on input "file" at bounding box center [242, 153] width 98 height 98
type input "C:\fakepath\Happy Thanks Giving (1).png"
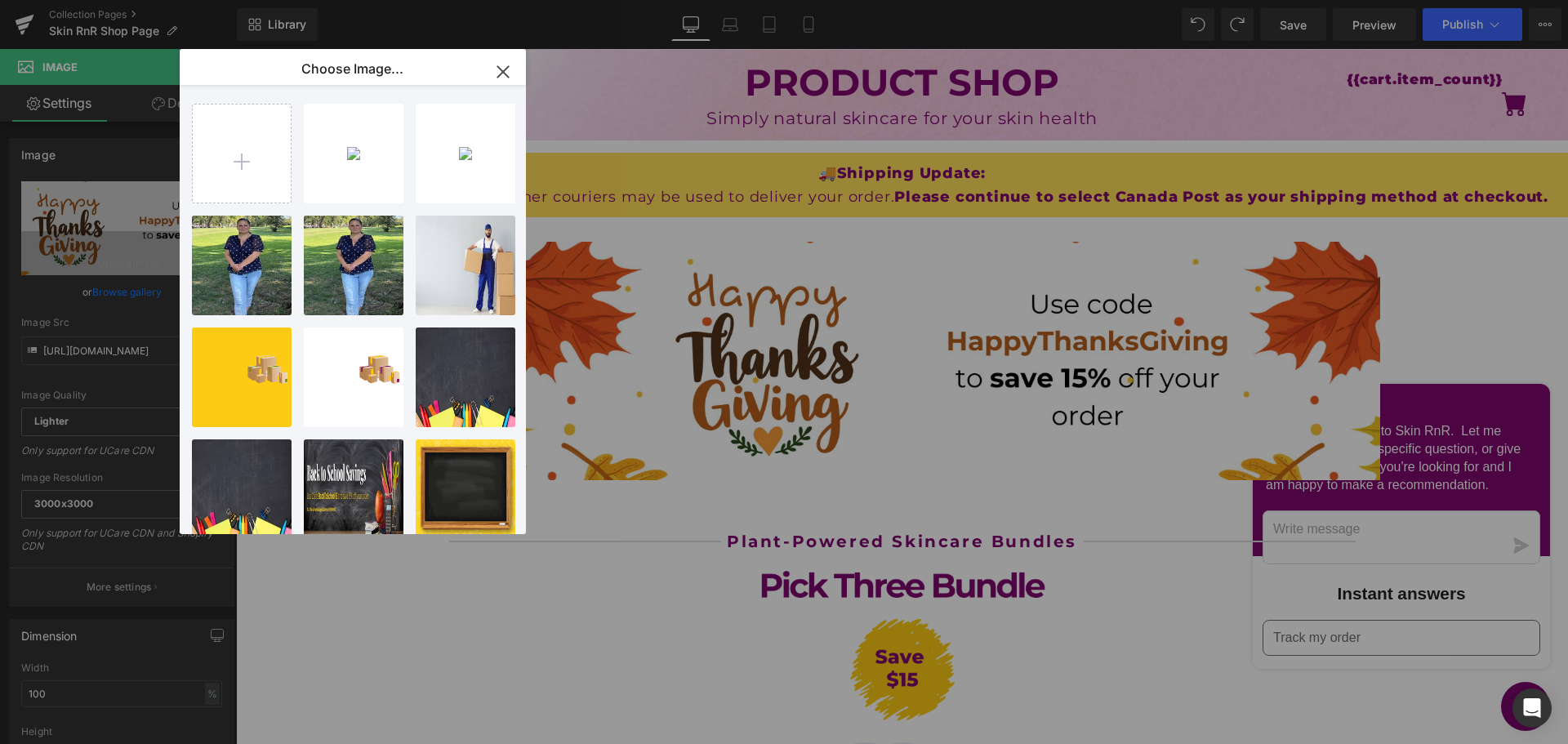
click at [496, 66] on icon "button" at bounding box center [503, 71] width 26 height 26
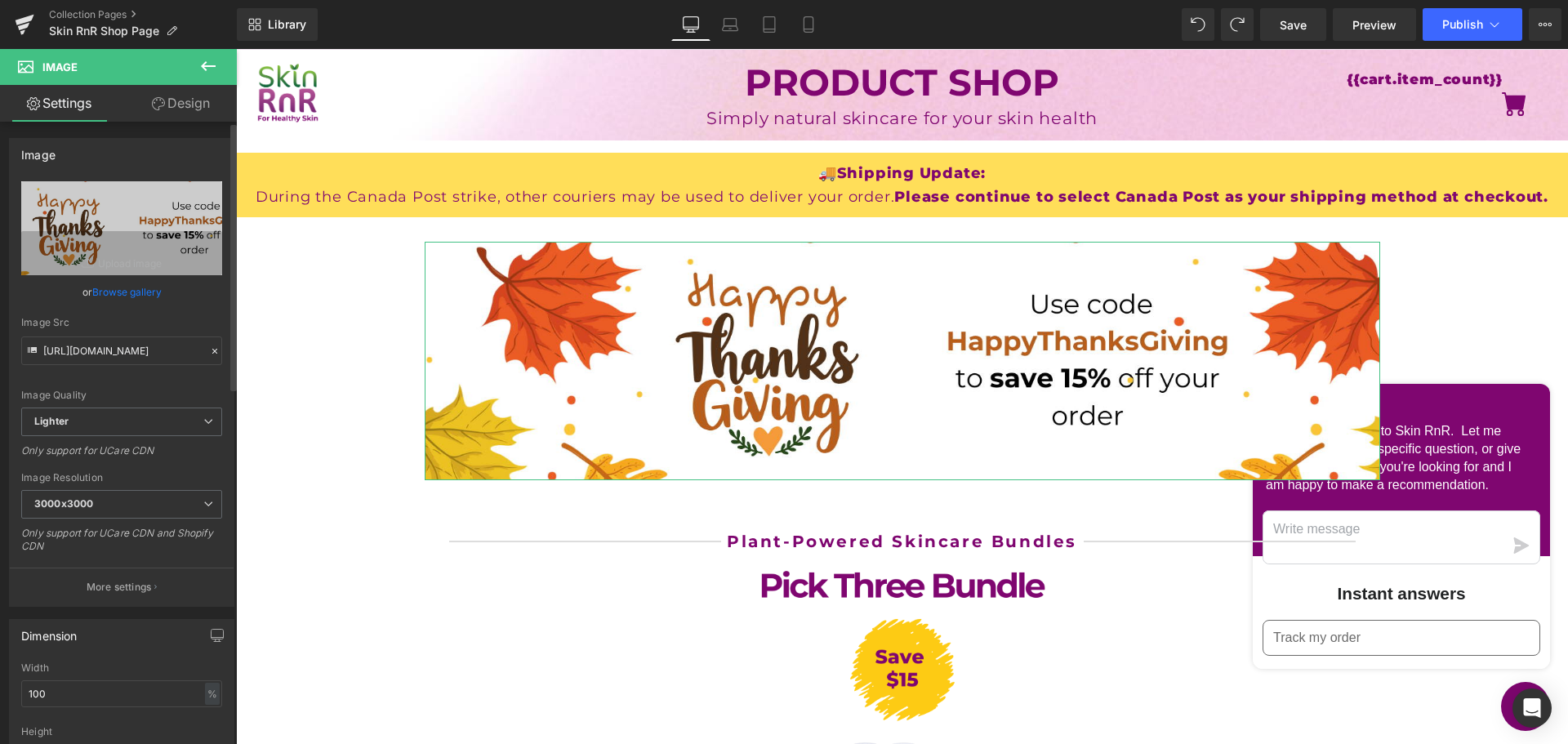
click at [134, 289] on link "Browse gallery" at bounding box center [126, 292] width 69 height 29
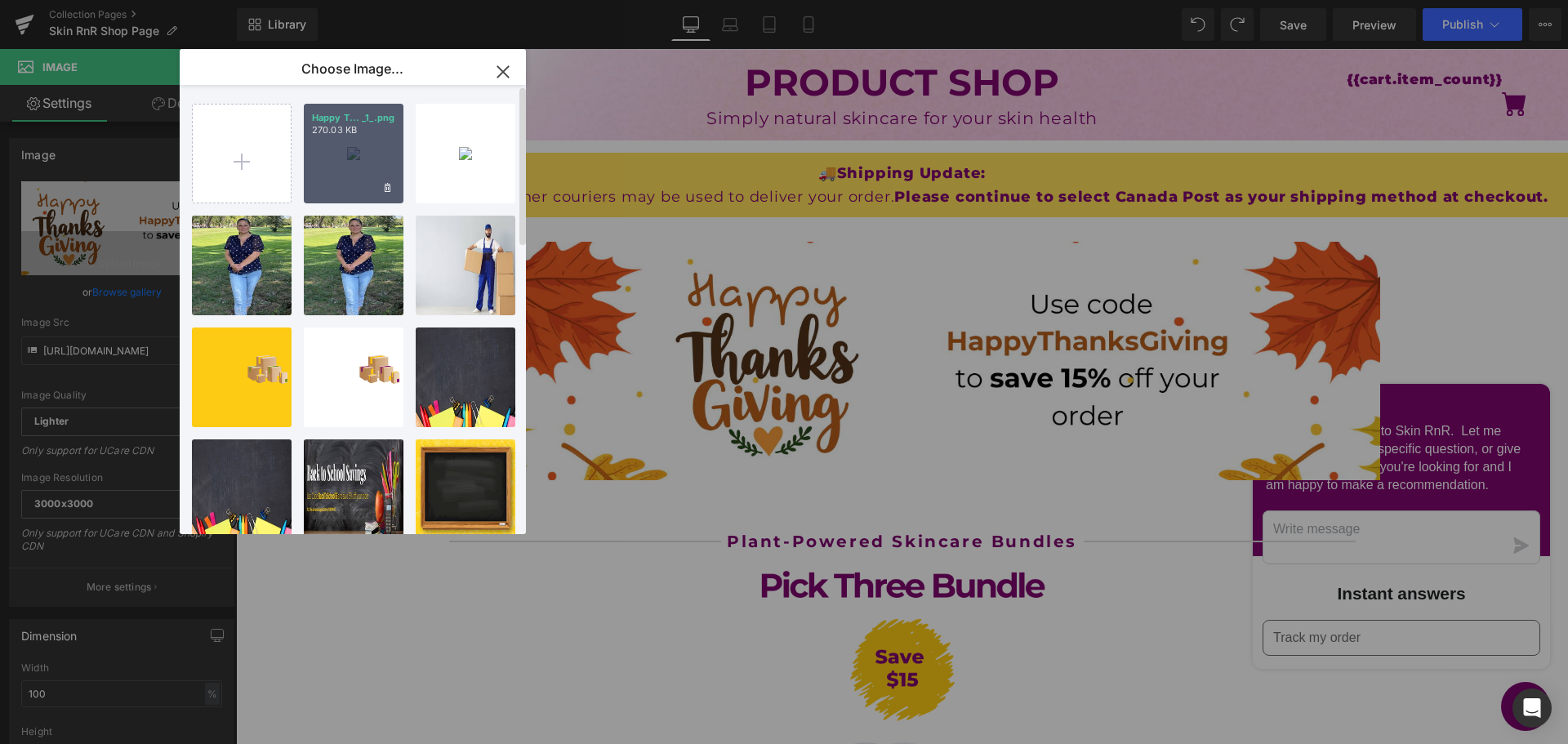
click at [349, 157] on div "Happy T... _1_.png 270.03 KB" at bounding box center [353, 153] width 100 height 100
type input "[URL][DOMAIN_NAME]"
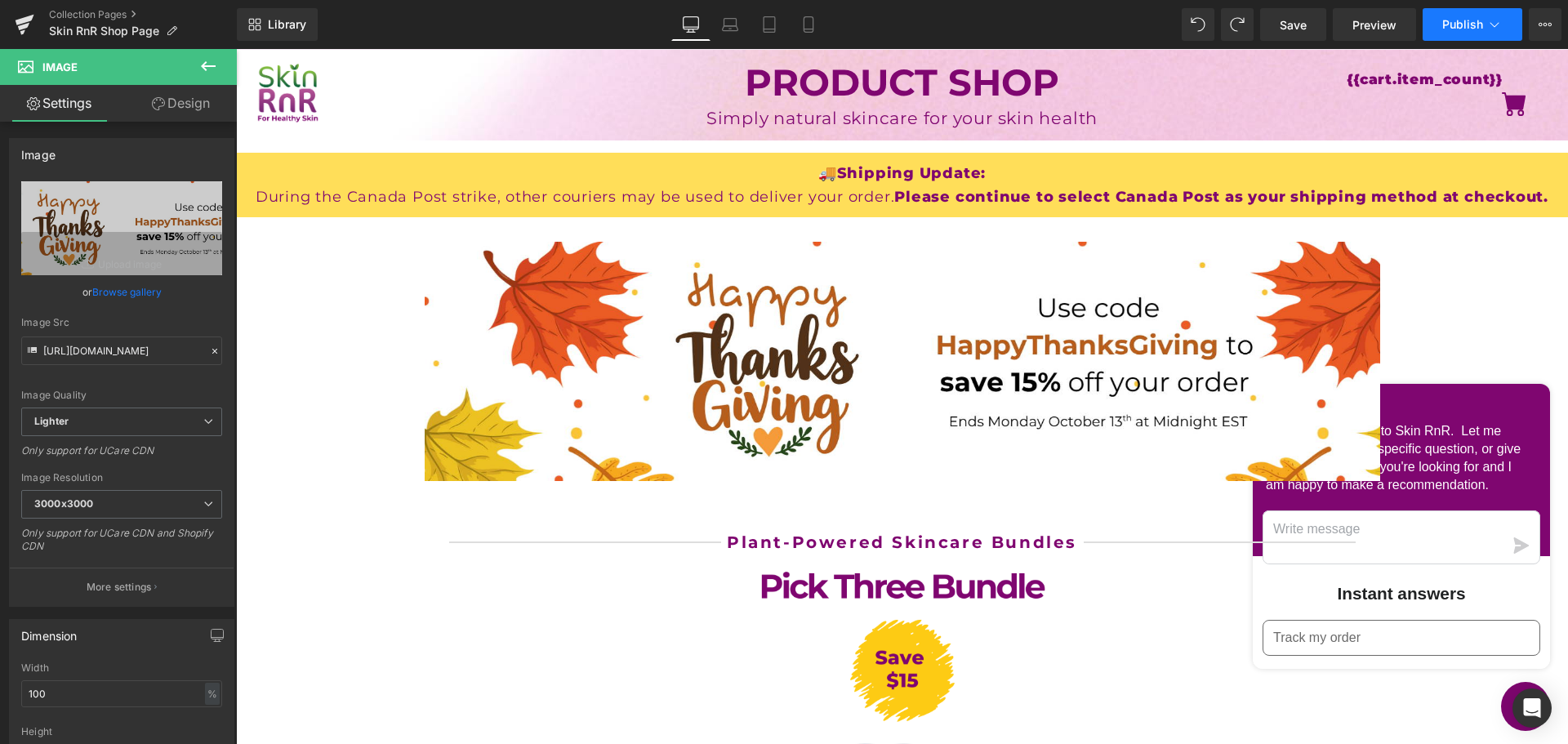
click at [1467, 27] on span "Publish" at bounding box center [1463, 24] width 41 height 13
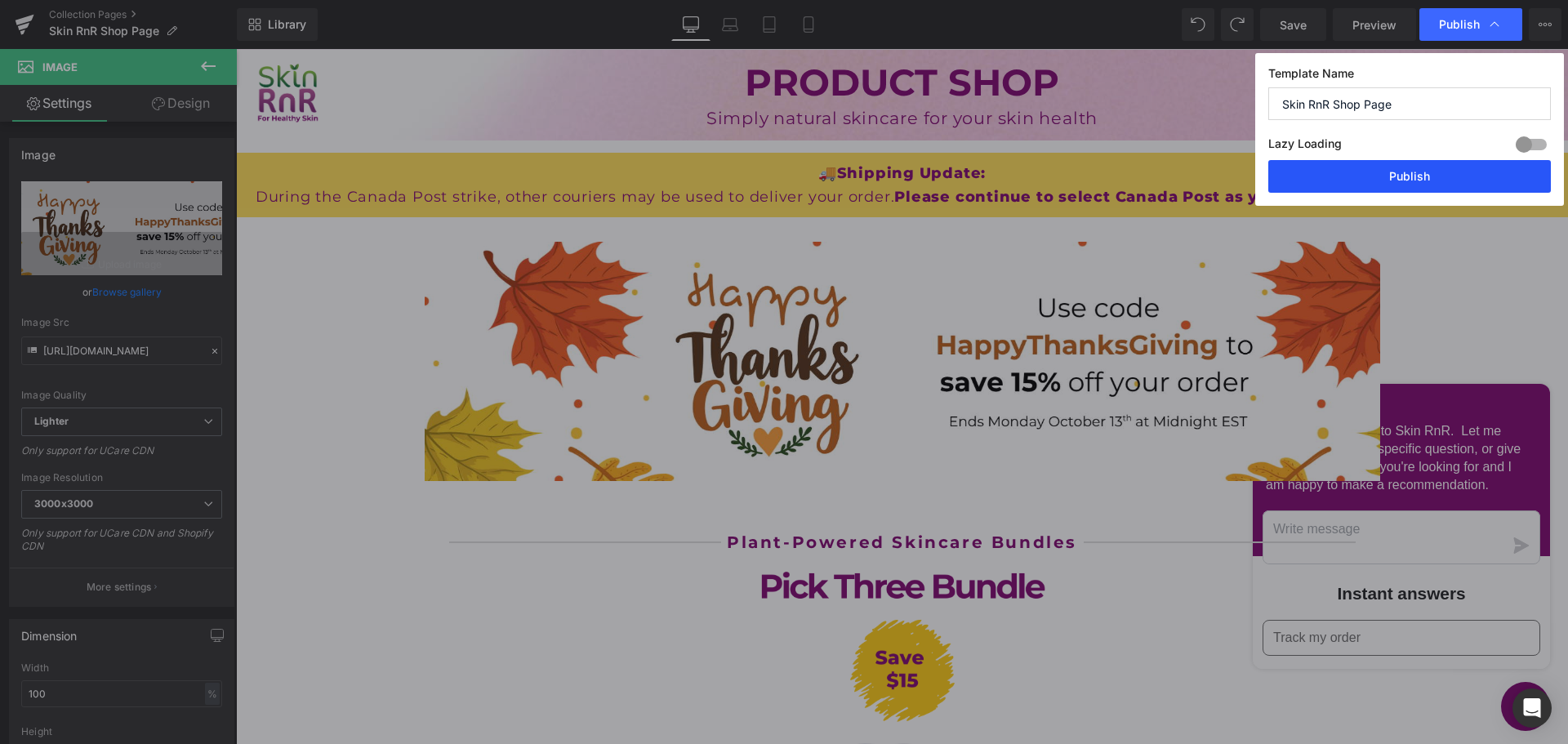
click at [1426, 174] on button "Publish" at bounding box center [1409, 177] width 282 height 32
